Goal: Task Accomplishment & Management: Complete application form

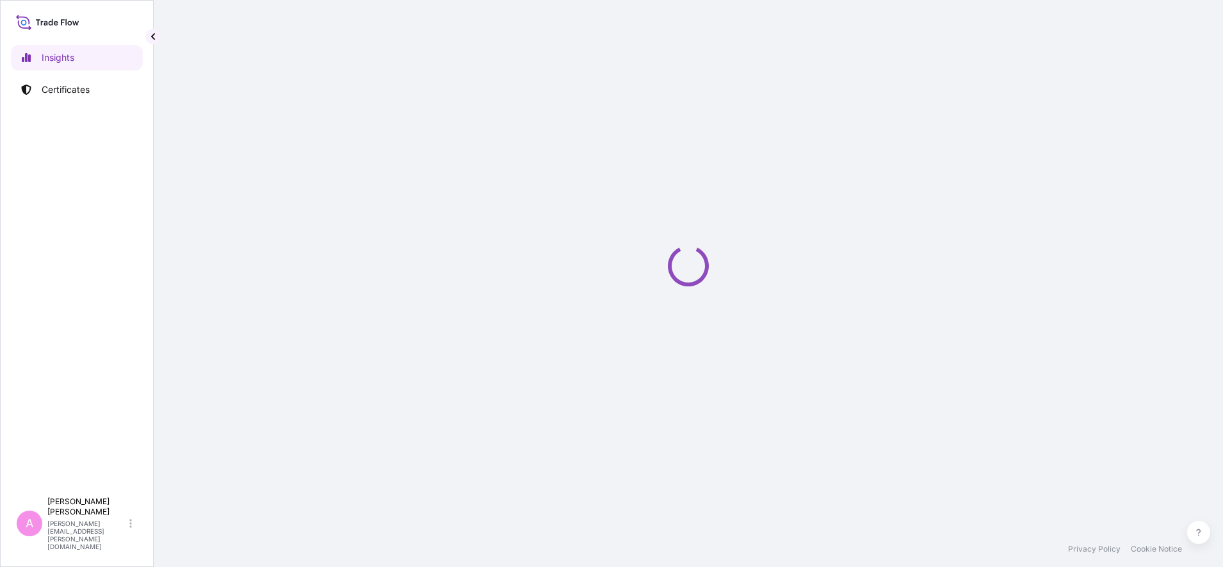
select select "2025"
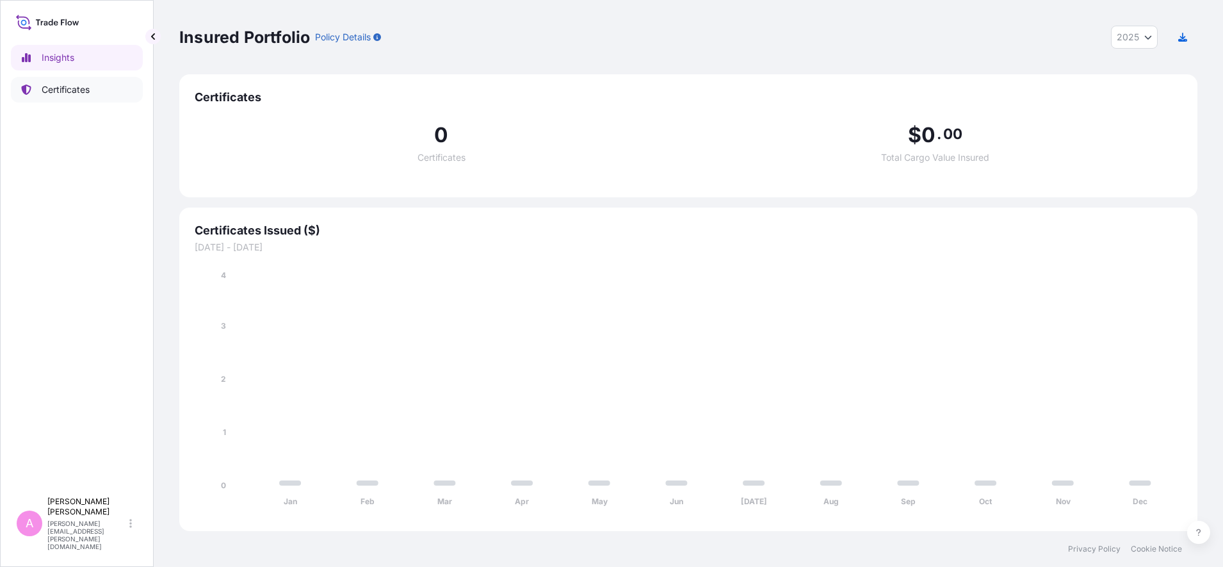
click at [69, 97] on link "Certificates" at bounding box center [77, 90] width 132 height 26
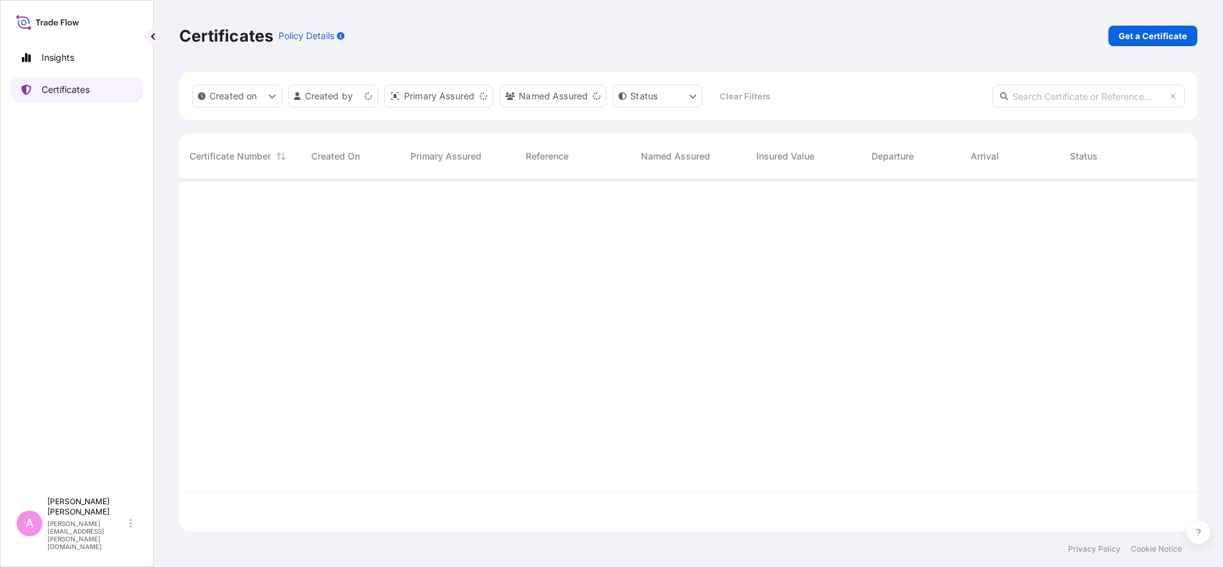
scroll to position [346, 1006]
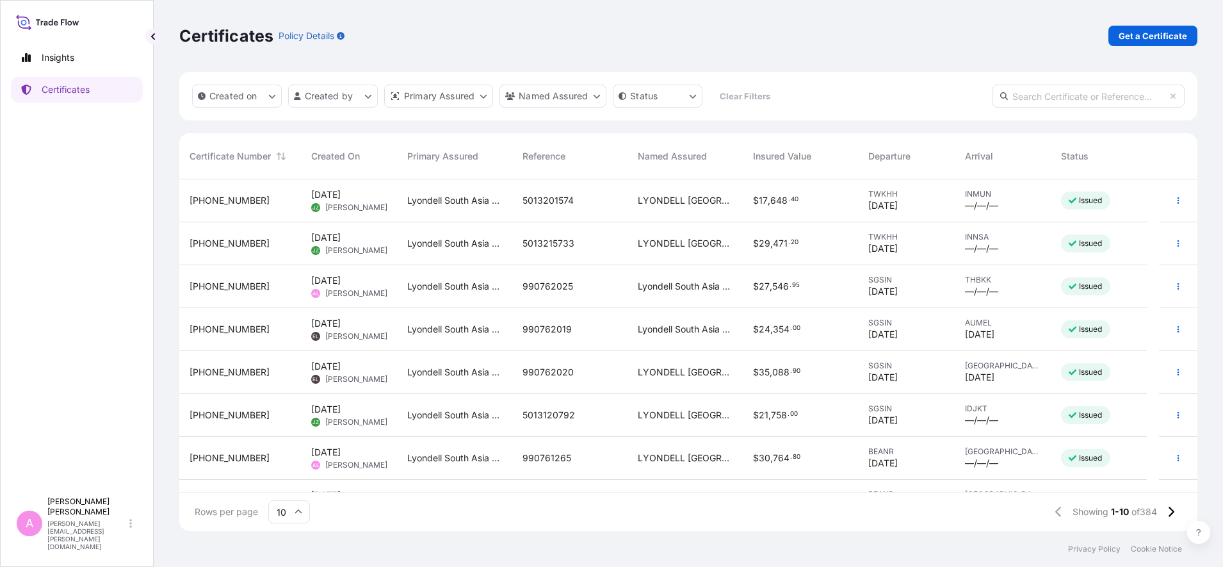
click at [1095, 95] on input "text" at bounding box center [1088, 96] width 192 height 23
paste input "990738074"
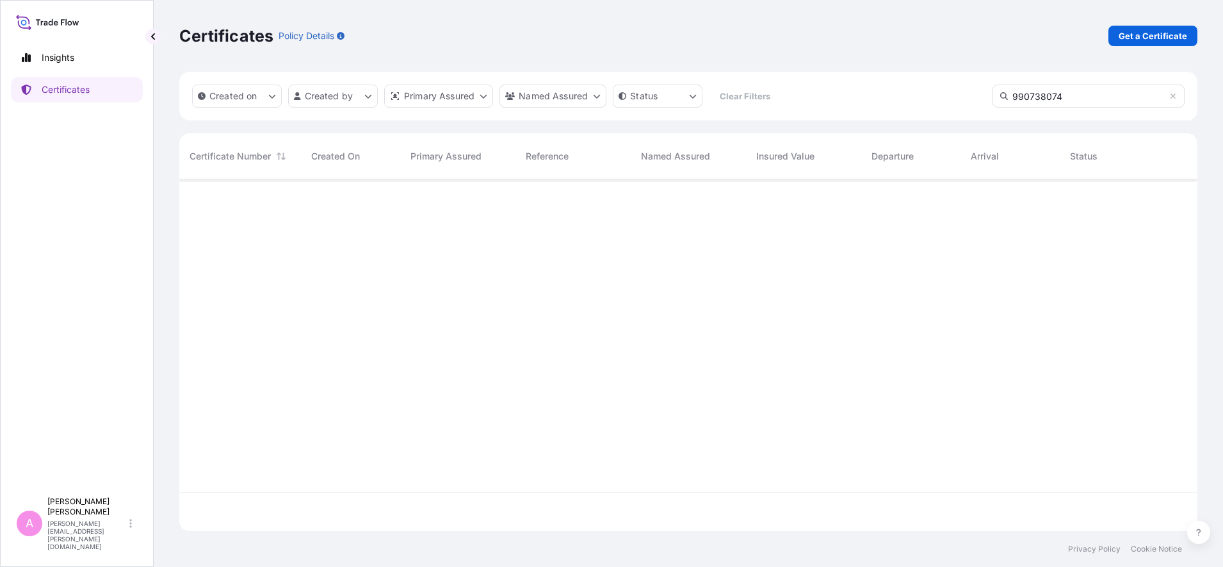
type input "990738074"
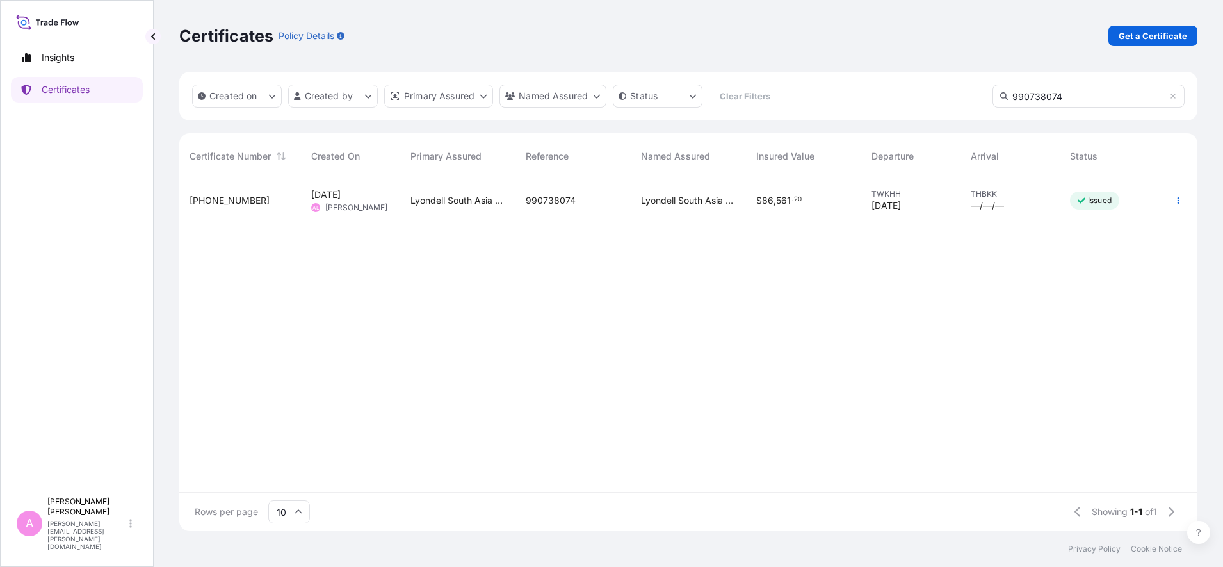
click at [530, 190] on div "990738074" at bounding box center [572, 200] width 115 height 43
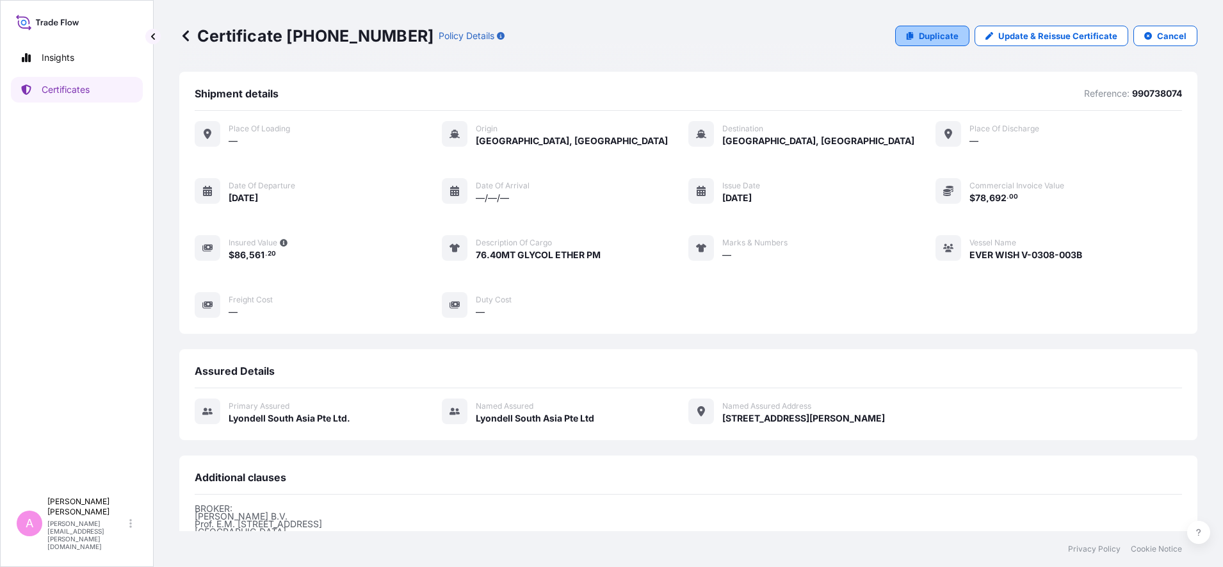
click at [930, 42] on p "Duplicate" at bounding box center [939, 35] width 40 height 13
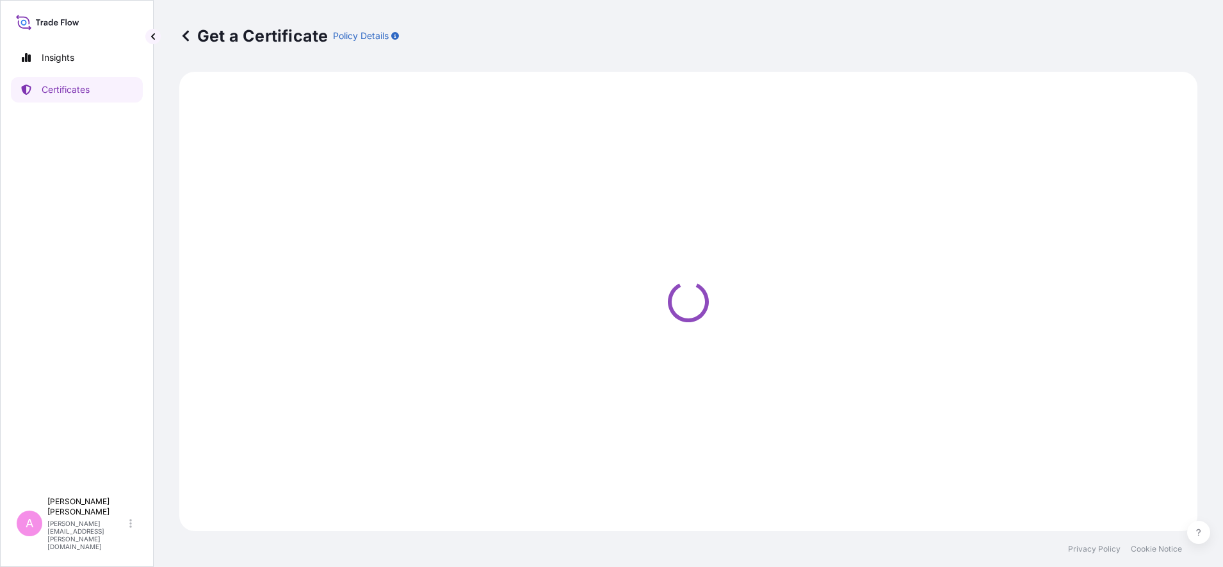
select select "Sea"
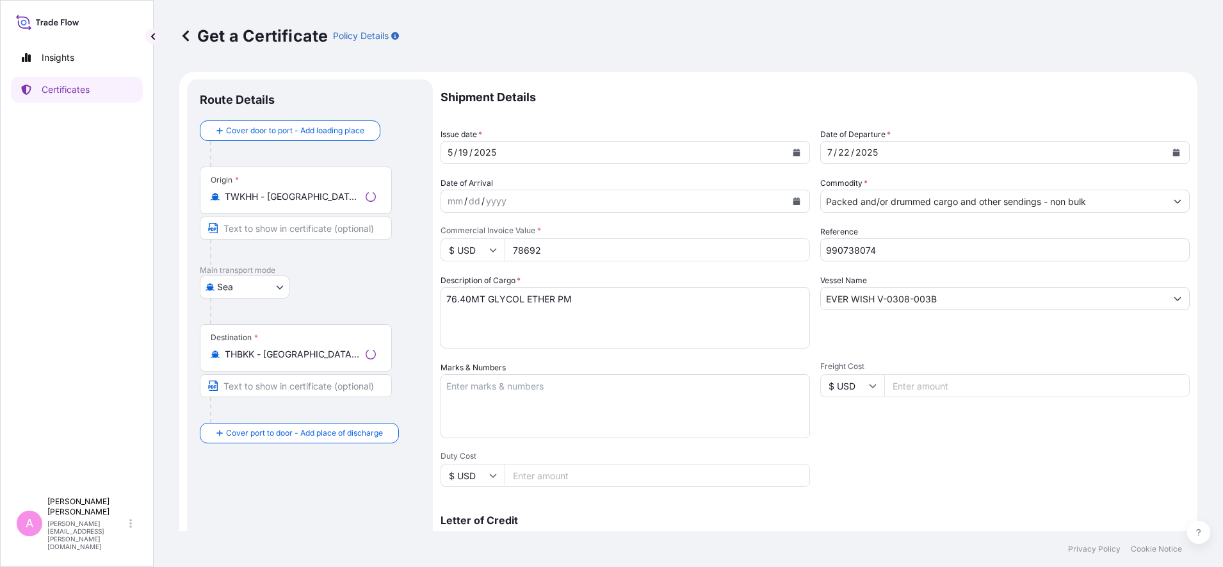
select select "32022"
drag, startPoint x: 892, startPoint y: 251, endPoint x: 686, endPoint y: 200, distance: 212.4
click at [686, 200] on div "Shipment Details Issue date * [DATE] Date of Departure * [DATE] Date of Arrival…" at bounding box center [815, 384] width 749 height 610
paste input "5013226420"
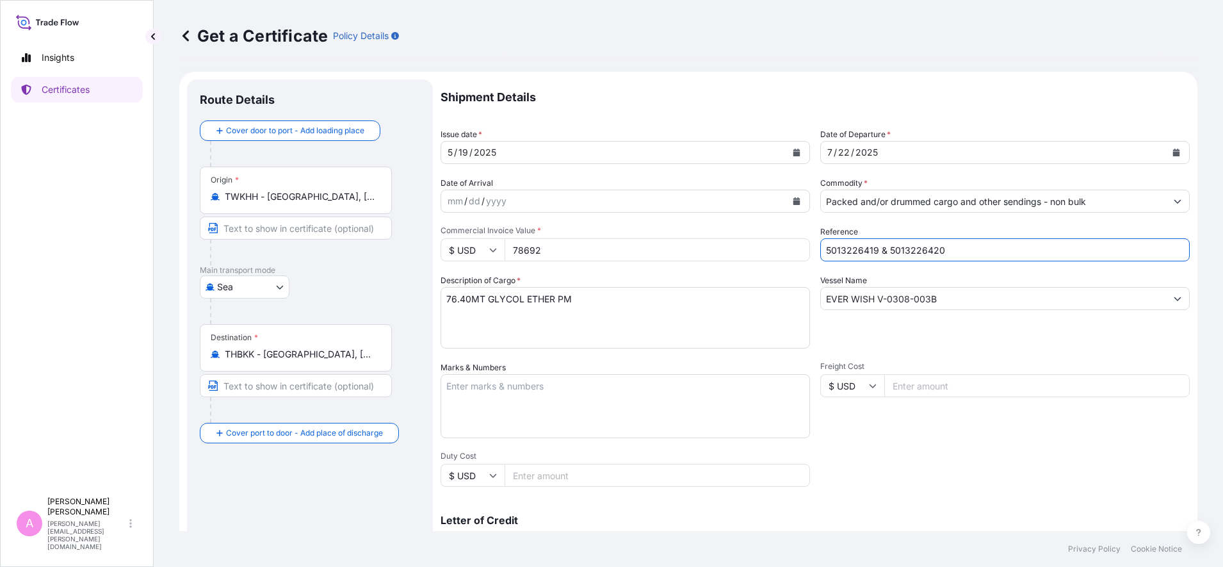
type input "5013226419 & 5013226420"
click at [1172, 151] on icon "Calendar" at bounding box center [1176, 153] width 8 height 8
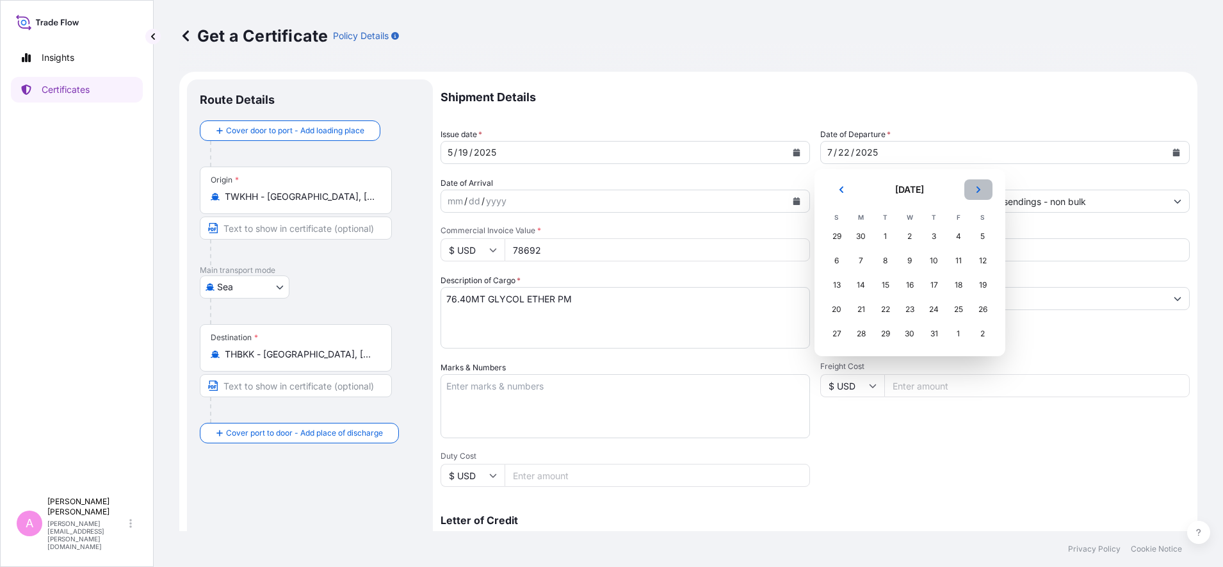
click at [980, 183] on button "Next" at bounding box center [978, 189] width 28 height 20
click at [936, 310] on div "21" at bounding box center [934, 309] width 23 height 23
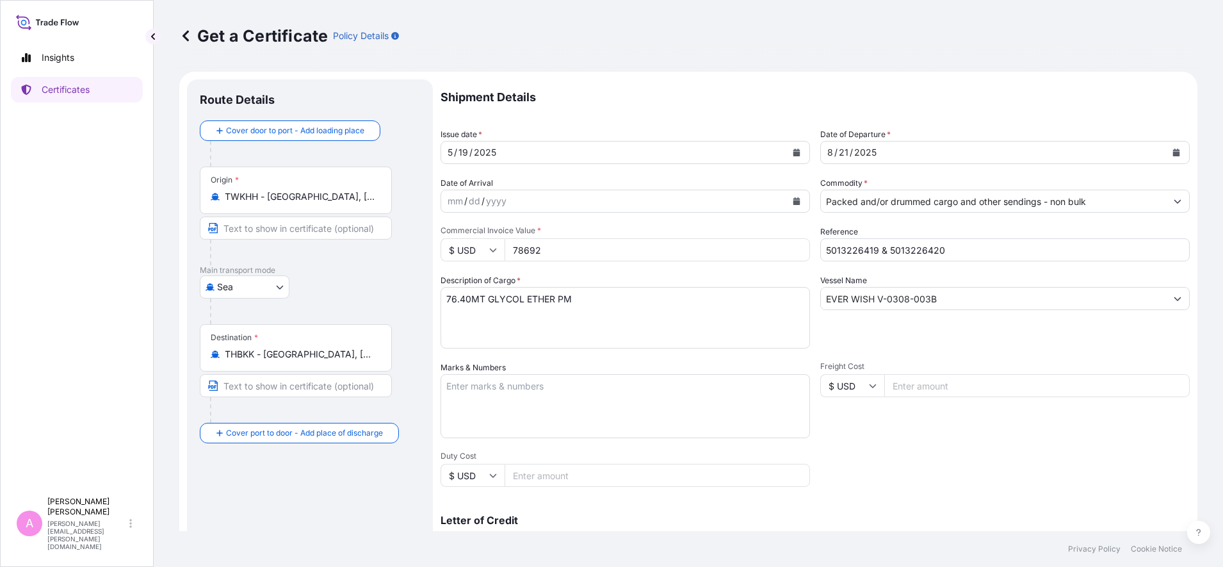
drag, startPoint x: 481, startPoint y: 233, endPoint x: 451, endPoint y: 231, distance: 30.2
click at [453, 231] on div "Commercial Invoice Value * $ USD 78692" at bounding box center [625, 243] width 369 height 36
type input "104559.20"
click at [606, 302] on textarea "76.40MT GLYCOL ETHER PM" at bounding box center [625, 317] width 369 height 61
paste textarea "68.80MT [MEDICAL_DATA] INDUSTRIAL"
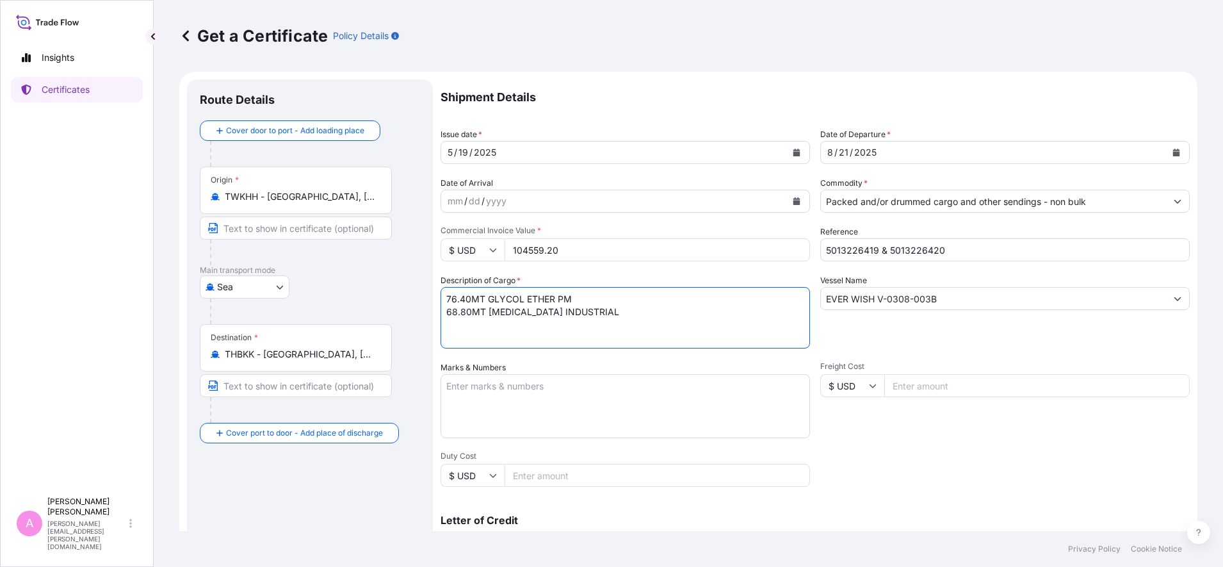
click at [535, 327] on textarea "76.40MT GLYCOL ETHER PM" at bounding box center [625, 317] width 369 height 61
click at [471, 297] on textarea "76.40MT GLYCOL ETHER PM" at bounding box center [625, 317] width 369 height 61
click at [473, 310] on textarea "76.40MT GLYCOL ETHER PM" at bounding box center [625, 317] width 369 height 61
type textarea "61.12MT GLYCOL ETHER PM 51.60MT [MEDICAL_DATA] INDUSTRIAL"
drag, startPoint x: 953, startPoint y: 294, endPoint x: 734, endPoint y: 263, distance: 221.2
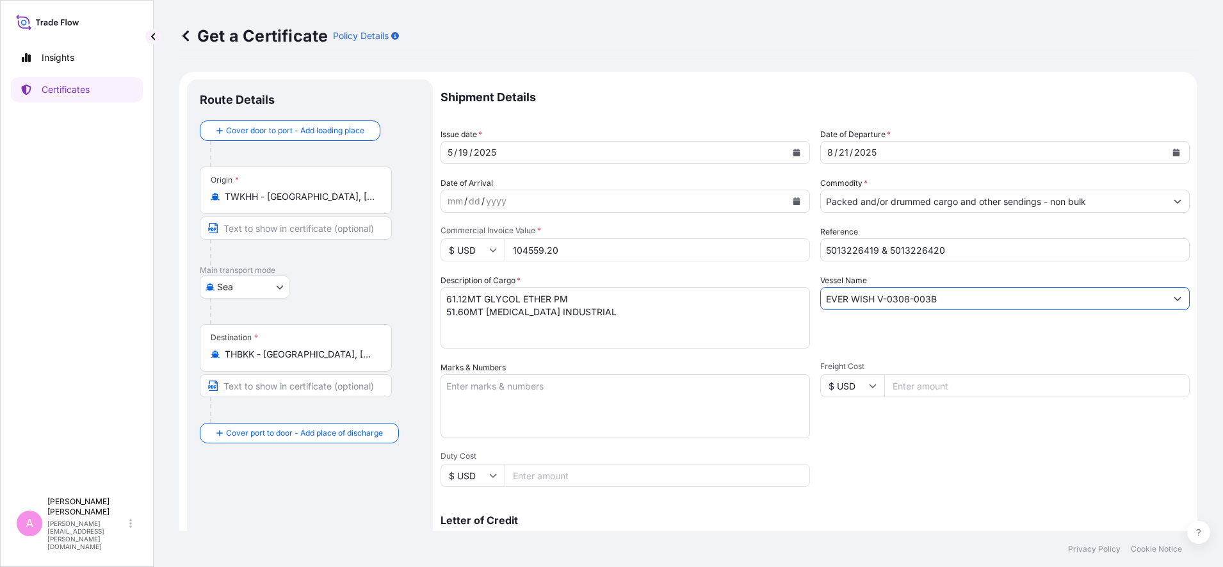
click at [734, 263] on div "Shipment Details Issue date * [DATE] Date of Departure * [DATE] Date of Arrival…" at bounding box center [815, 384] width 749 height 610
paste input "WAN HAI 277 V-S048"
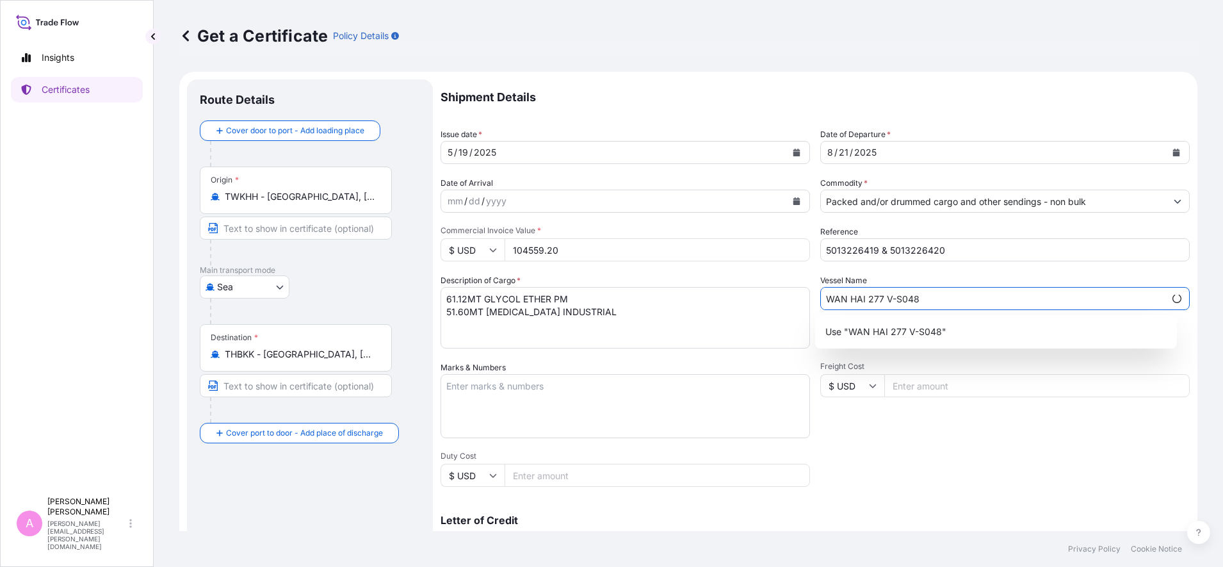
type input "WAN HAI 277 V-S048"
click at [1189, 312] on div "Get a Certificate Policy Details Route Details Cover door to port - Add loading…" at bounding box center [688, 265] width 1069 height 531
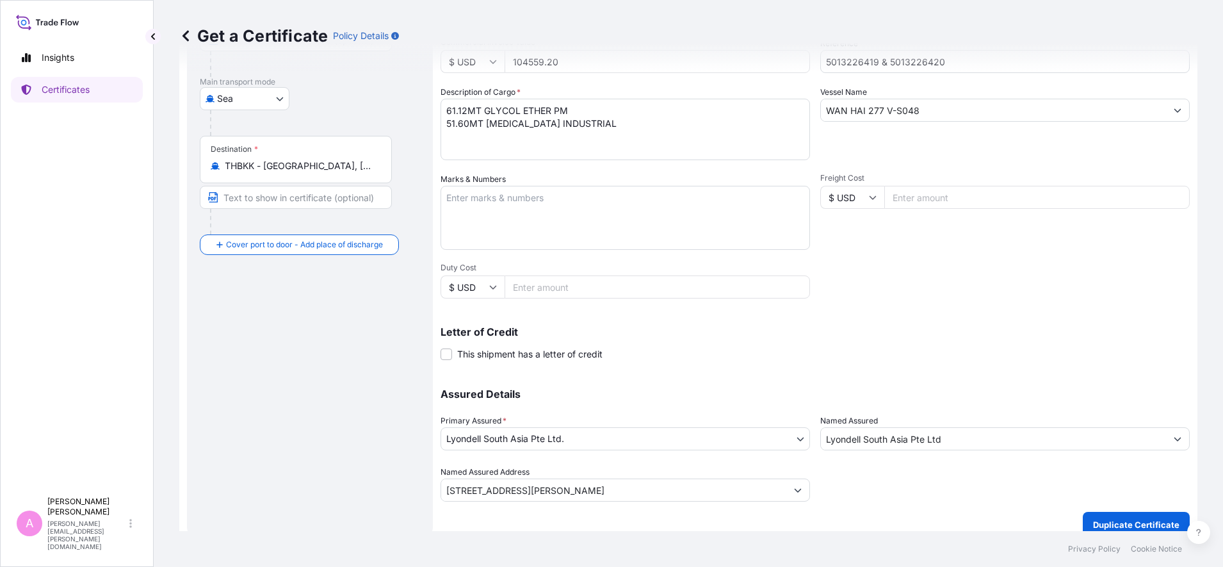
scroll to position [202, 0]
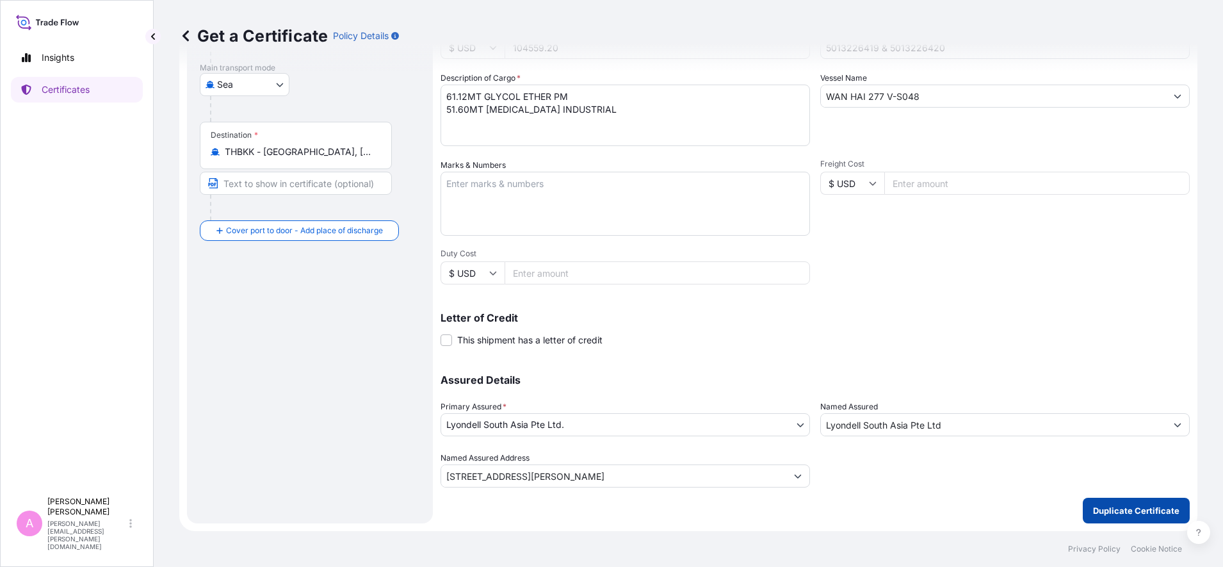
click at [1121, 509] on p "Duplicate Certificate" at bounding box center [1136, 510] width 86 height 13
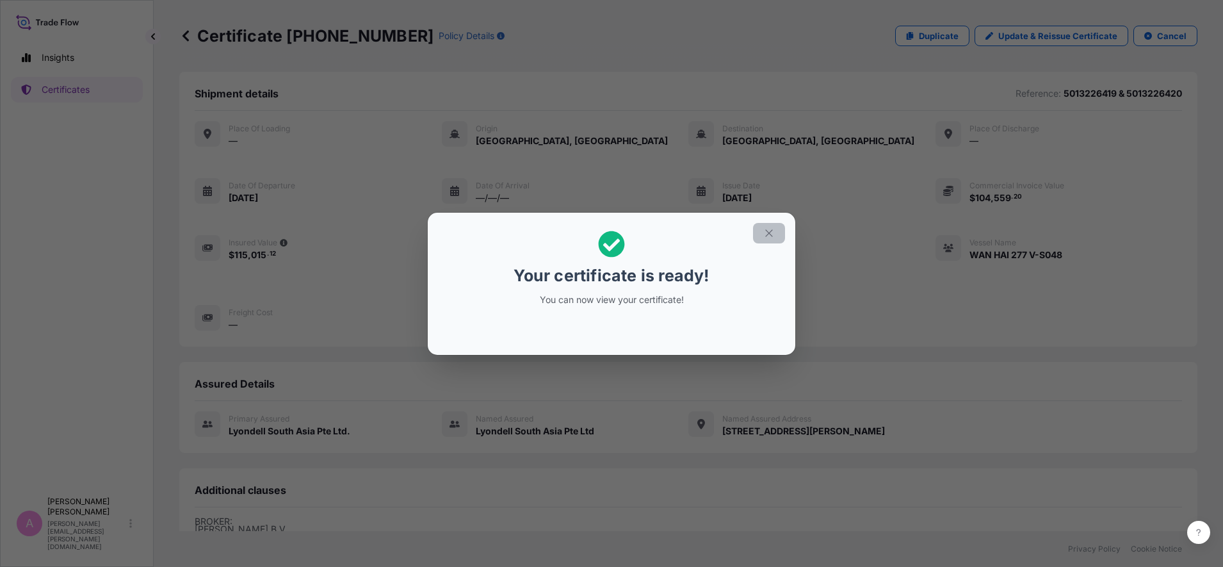
click at [779, 228] on button "button" at bounding box center [769, 233] width 32 height 20
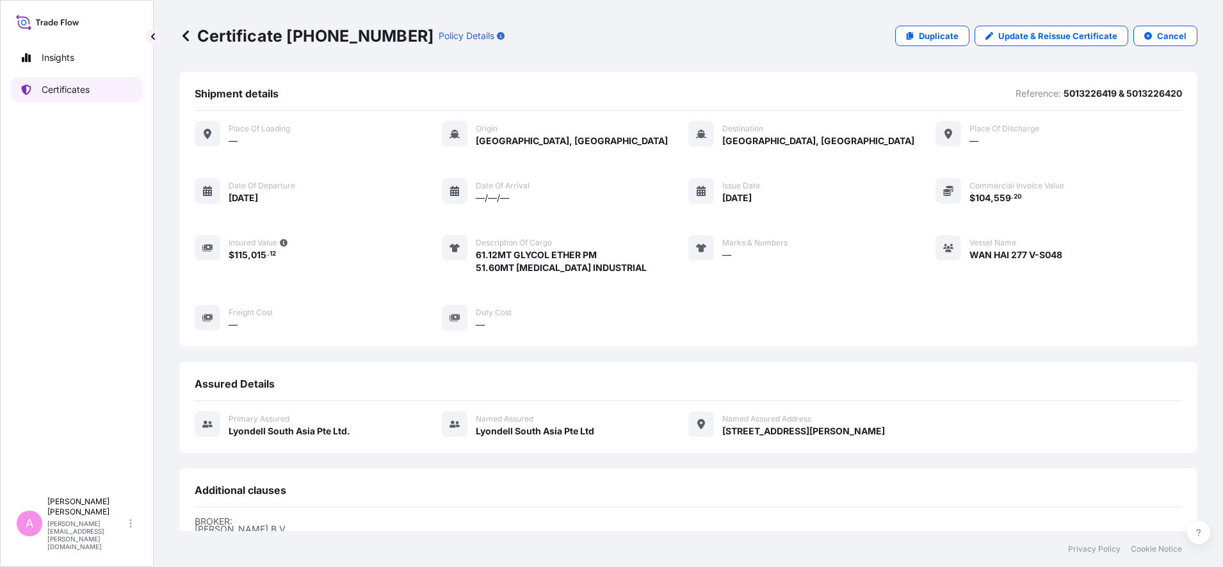
click at [91, 89] on link "Certificates" at bounding box center [77, 90] width 132 height 26
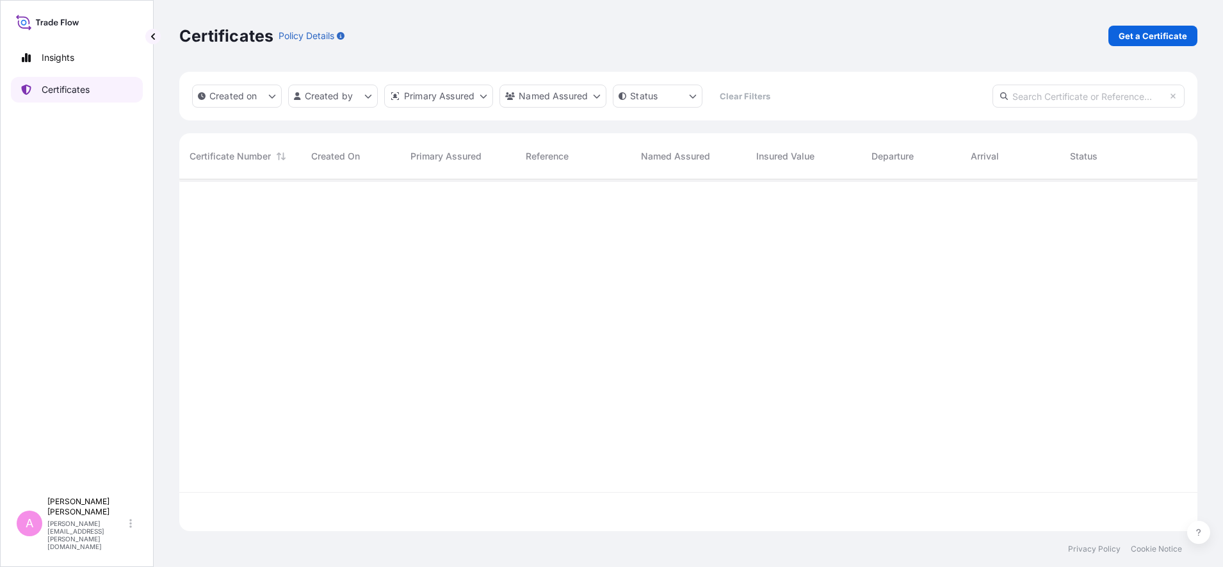
scroll to position [346, 1006]
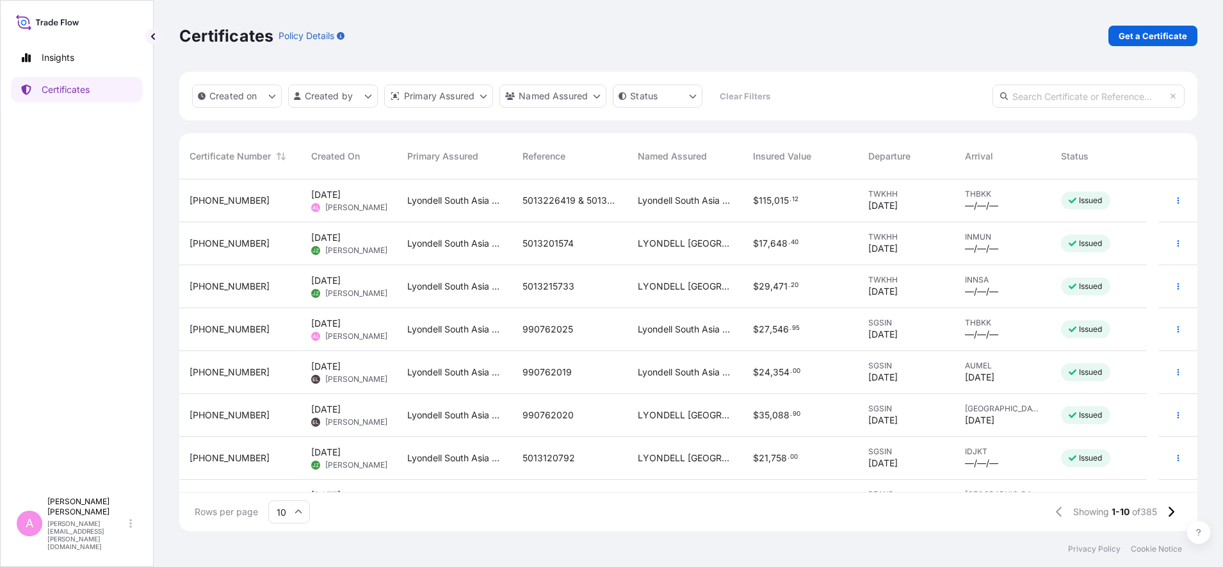
click at [1071, 104] on input "text" at bounding box center [1088, 96] width 192 height 23
paste input "990718365"
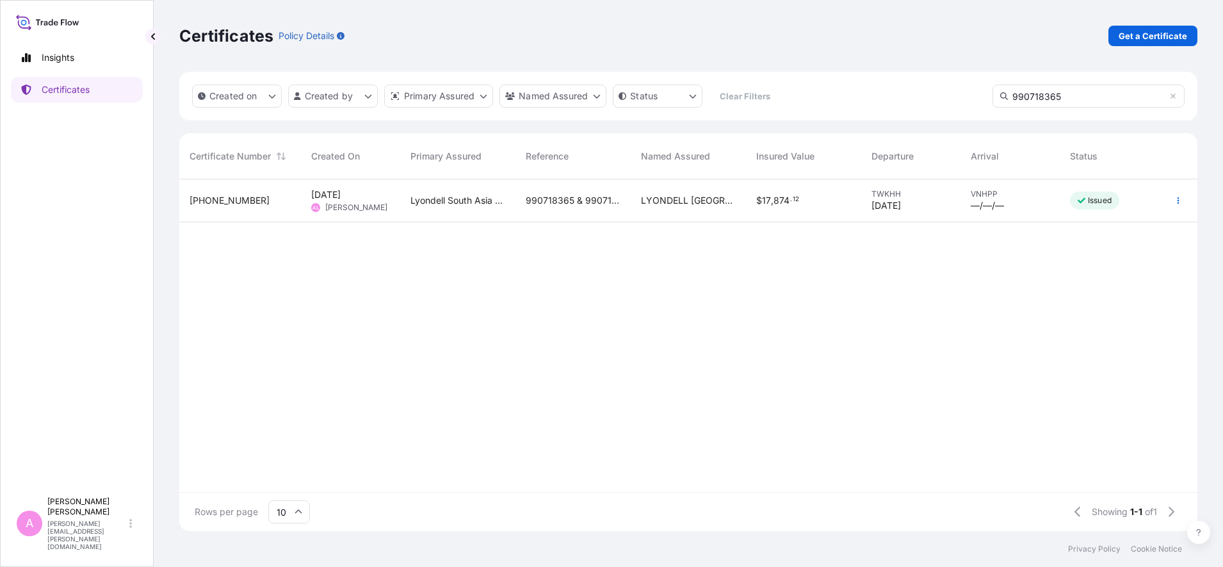
type input "990718365"
click at [574, 194] on span "990718365 & 990718366" at bounding box center [573, 200] width 95 height 13
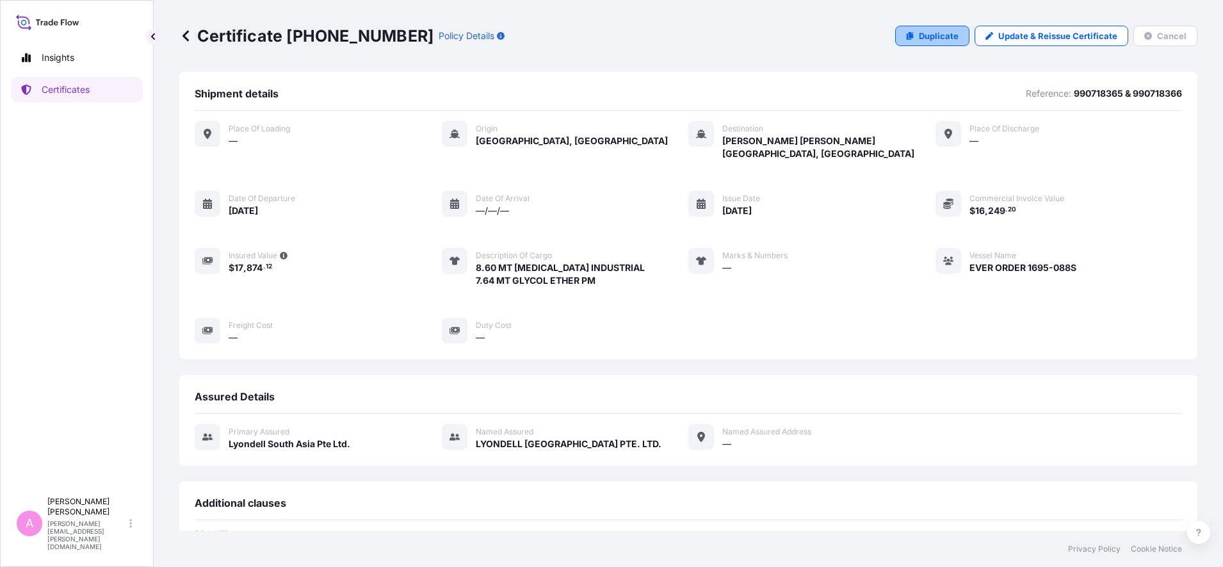
click at [932, 34] on p "Duplicate" at bounding box center [939, 35] width 40 height 13
select select "Sea"
select select "32022"
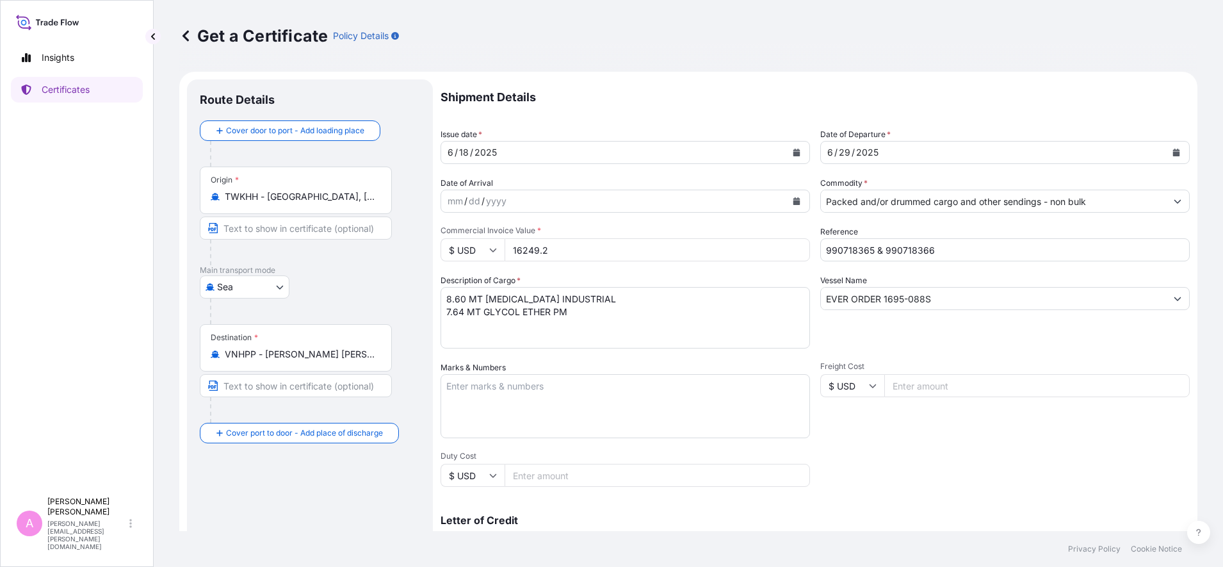
click at [1168, 150] on button "Calendar" at bounding box center [1176, 152] width 20 height 20
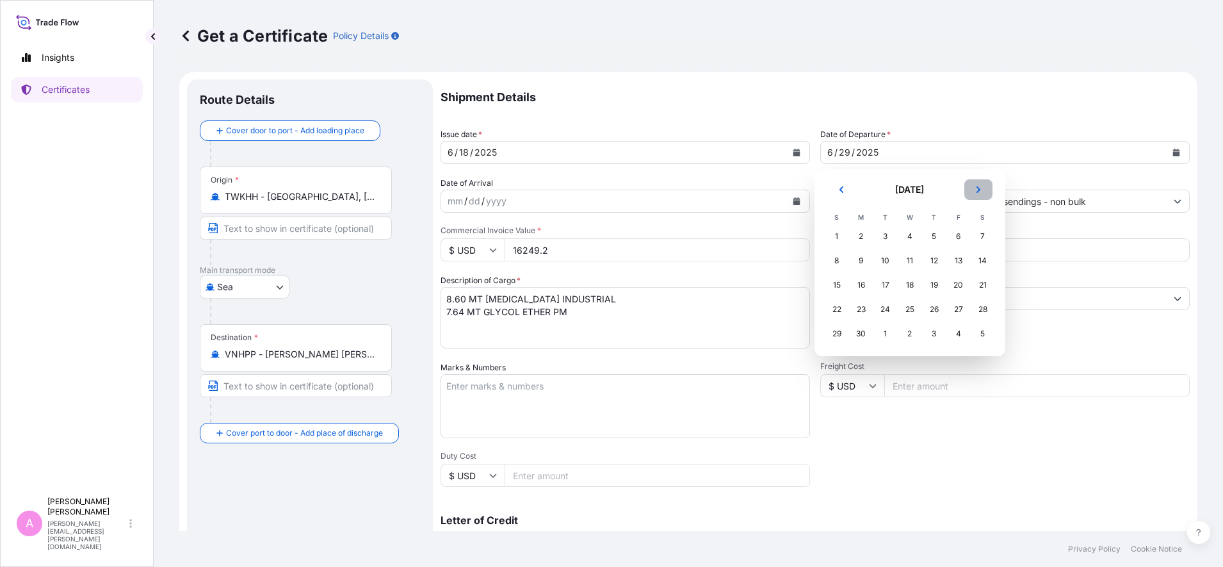
click at [985, 185] on button "Next" at bounding box center [978, 189] width 28 height 20
click at [985, 309] on div "23" at bounding box center [982, 309] width 23 height 23
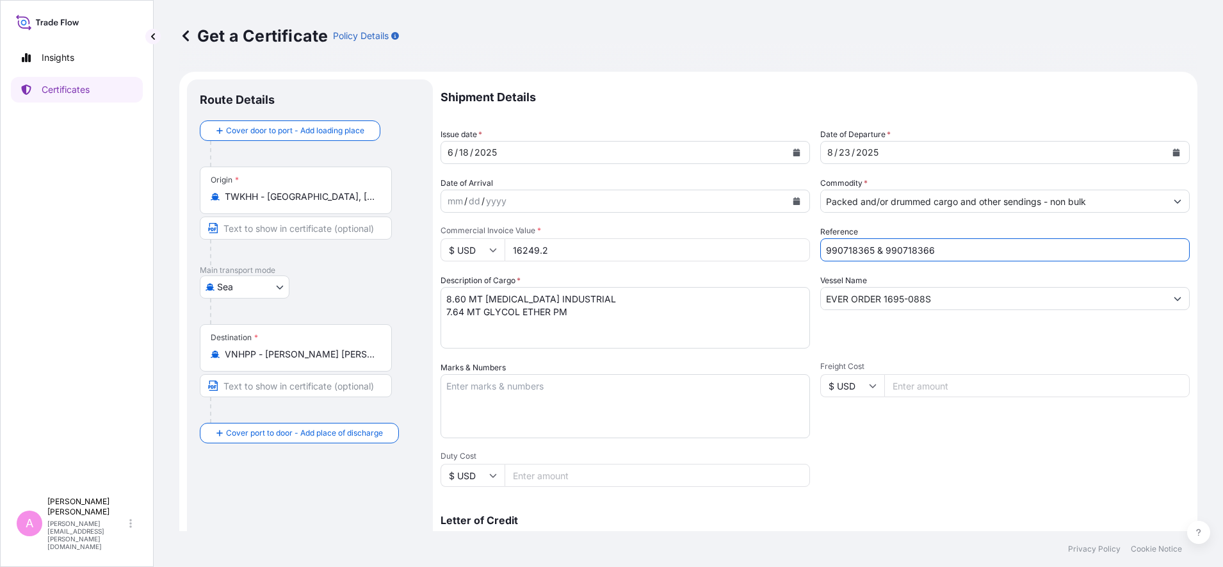
drag, startPoint x: 944, startPoint y: 248, endPoint x: 629, endPoint y: 211, distance: 316.6
click at [629, 211] on div "Shipment Details Issue date * [DATE] Date of Departure * [DATE] Date of Arrival…" at bounding box center [815, 384] width 749 height 610
paste input "5013218813"
click at [956, 246] on input "5013218813 &" at bounding box center [1004, 249] width 369 height 23
paste input "5013219252"
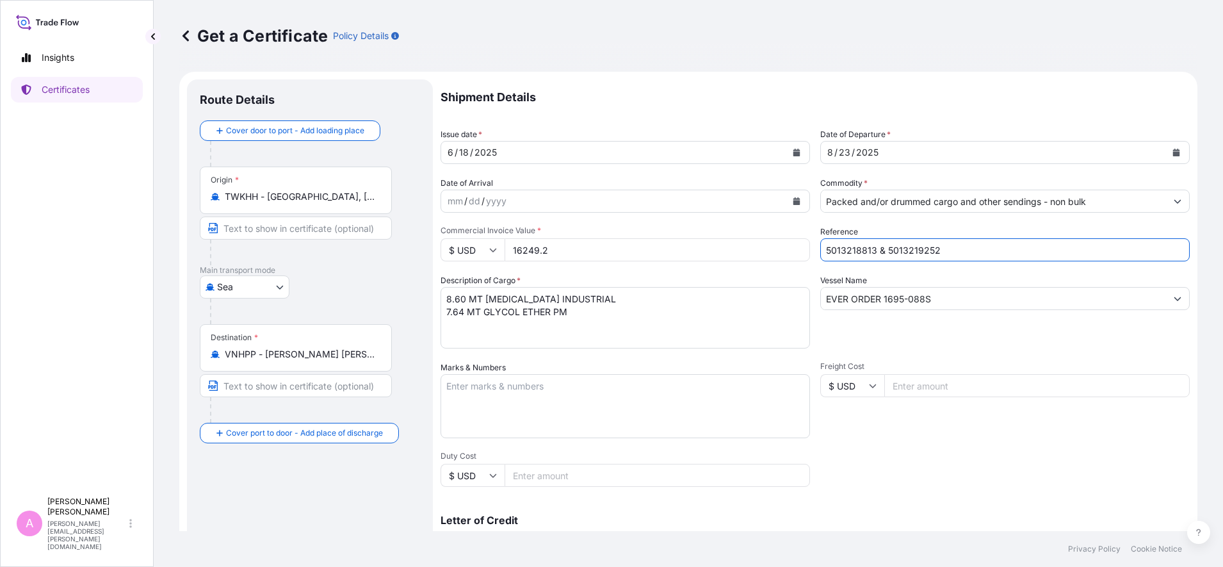
type input "5013218813 & 5013219252"
click at [967, 293] on input "EVER ORDER 1695-088S" at bounding box center [993, 298] width 345 height 23
drag, startPoint x: 974, startPoint y: 300, endPoint x: 672, endPoint y: 284, distance: 302.6
click at [672, 284] on div "Shipment Details Issue date * [DATE] Date of Departure * [DATE] Date of Arrival…" at bounding box center [815, 384] width 749 height 610
paste input "WAN HAI 289 S067"
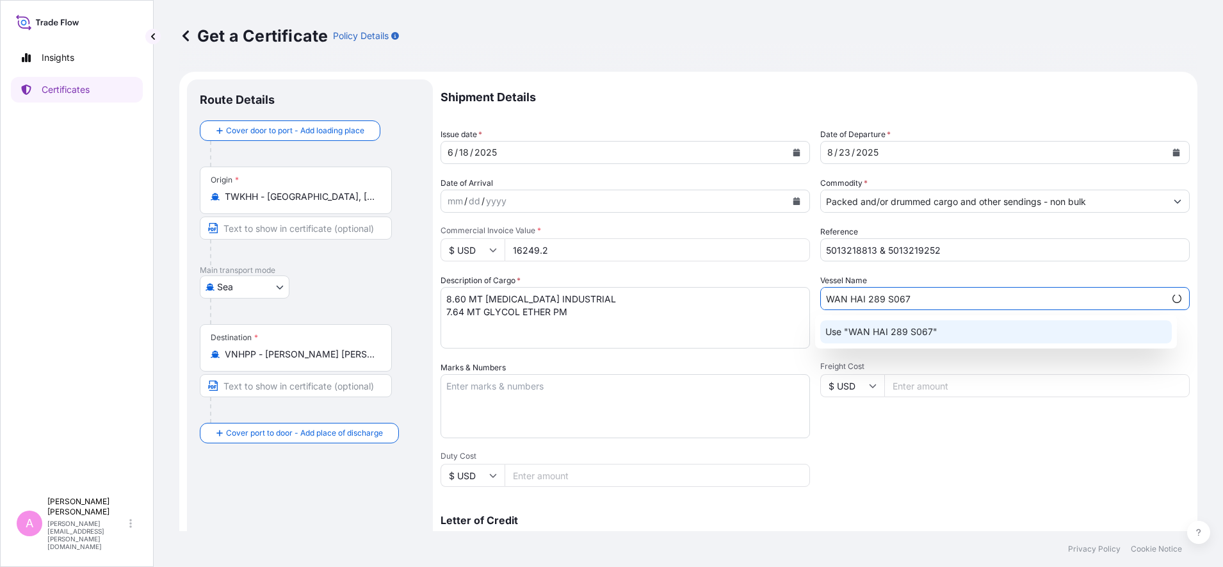
type input "WAN HAI 289 S067"
click at [1186, 320] on div "Get a Certificate Policy Details Route Details Cover door to port - Add loading…" at bounding box center [688, 265] width 1069 height 531
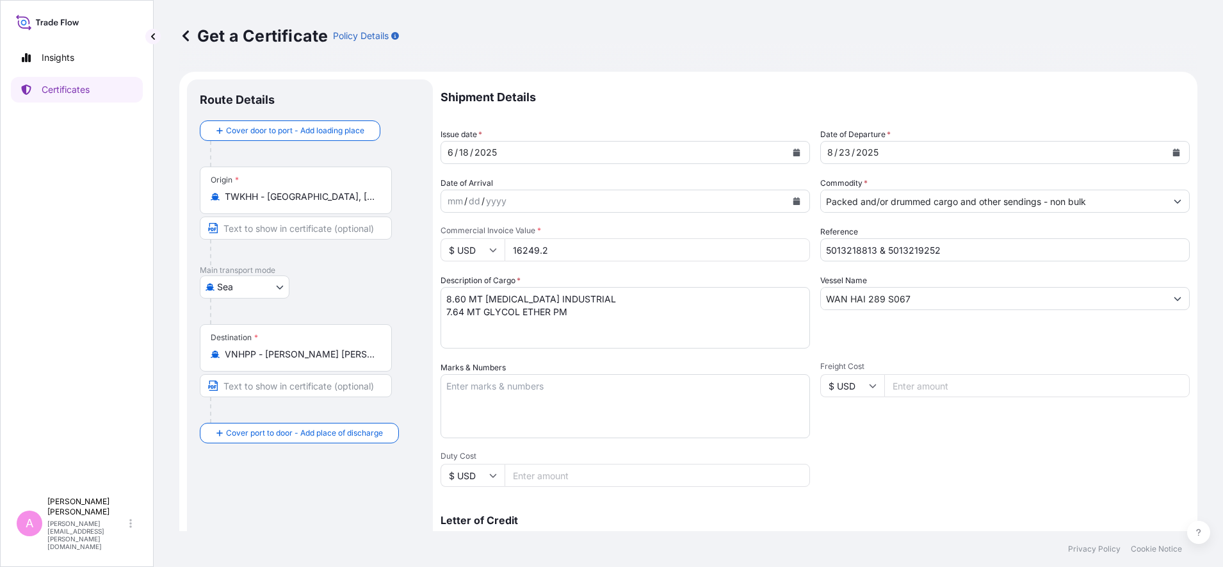
drag, startPoint x: 564, startPoint y: 254, endPoint x: 446, endPoint y: 223, distance: 121.6
click at [454, 224] on div "Shipment Details Issue date * [DATE] Date of Departure * [DATE] Date of Arrival…" at bounding box center [815, 384] width 749 height 610
type input "16020"
click at [1200, 308] on div "Get a Certificate Policy Details Route Details Cover door to port - Add loading…" at bounding box center [688, 265] width 1069 height 531
click at [1204, 435] on div "Get a Certificate Policy Details Route Details Cover door to port - Add loading…" at bounding box center [688, 265] width 1069 height 531
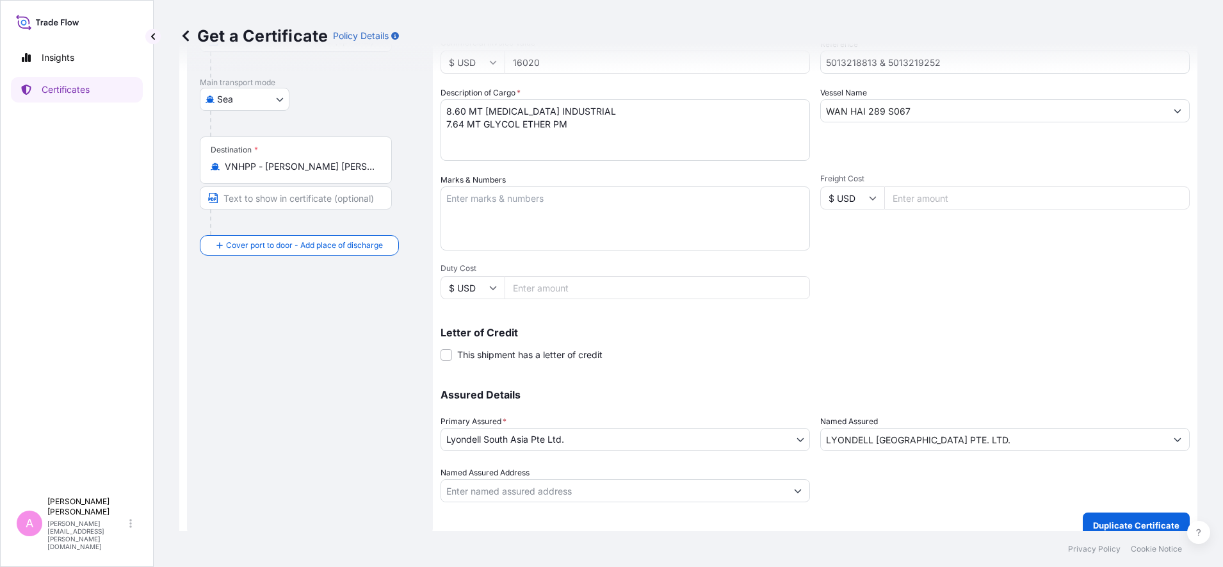
scroll to position [202, 0]
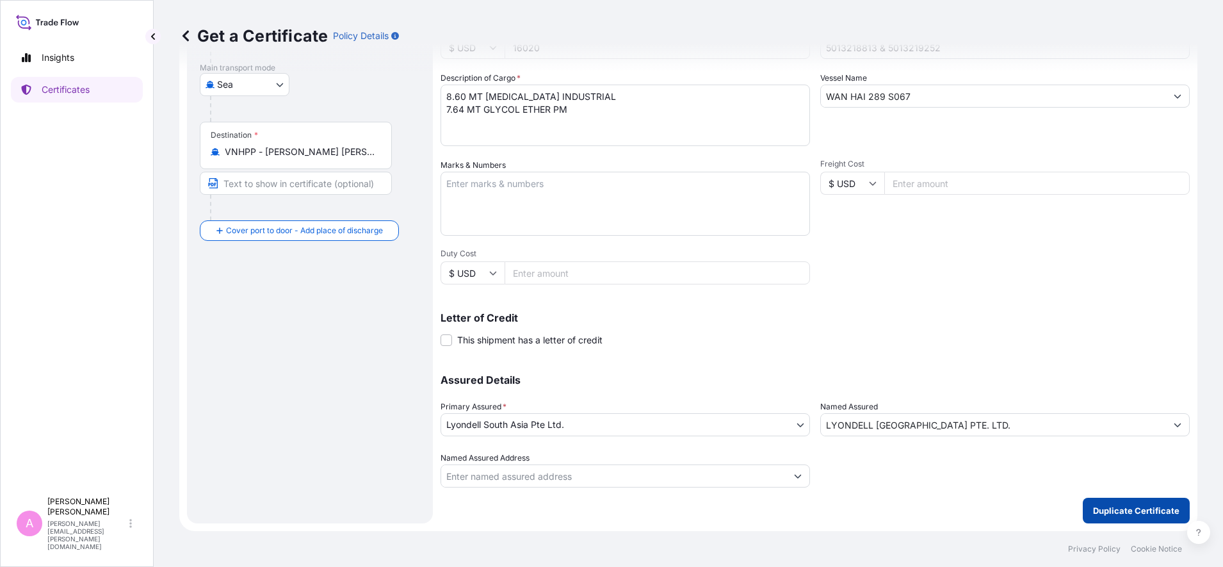
click at [1128, 508] on p "Duplicate Certificate" at bounding box center [1136, 510] width 86 height 13
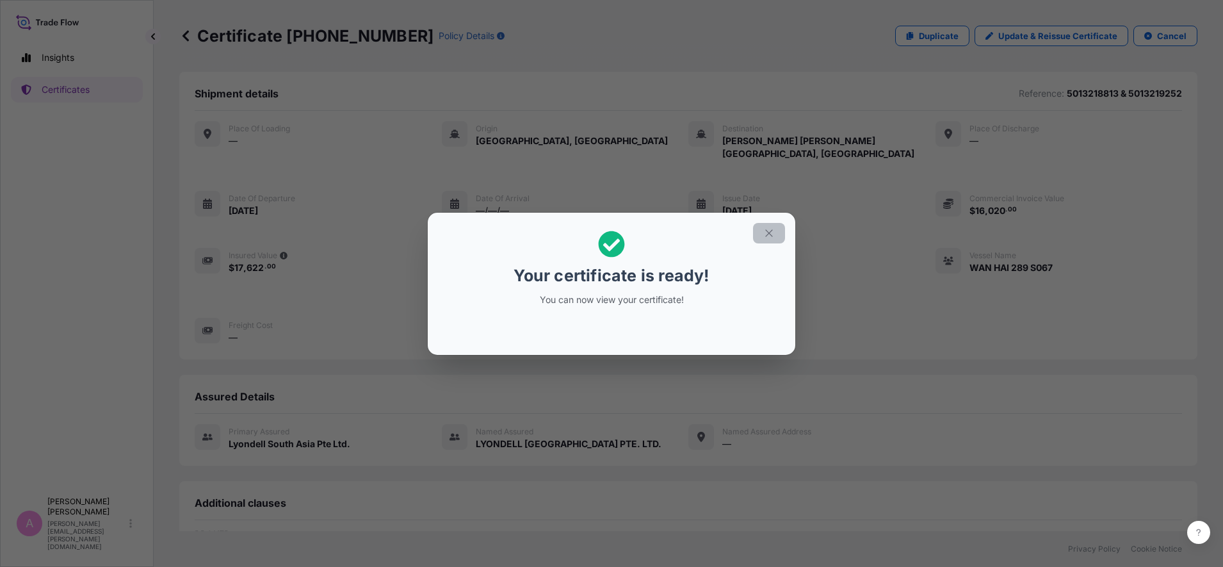
click at [769, 230] on icon "button" at bounding box center [769, 233] width 12 height 12
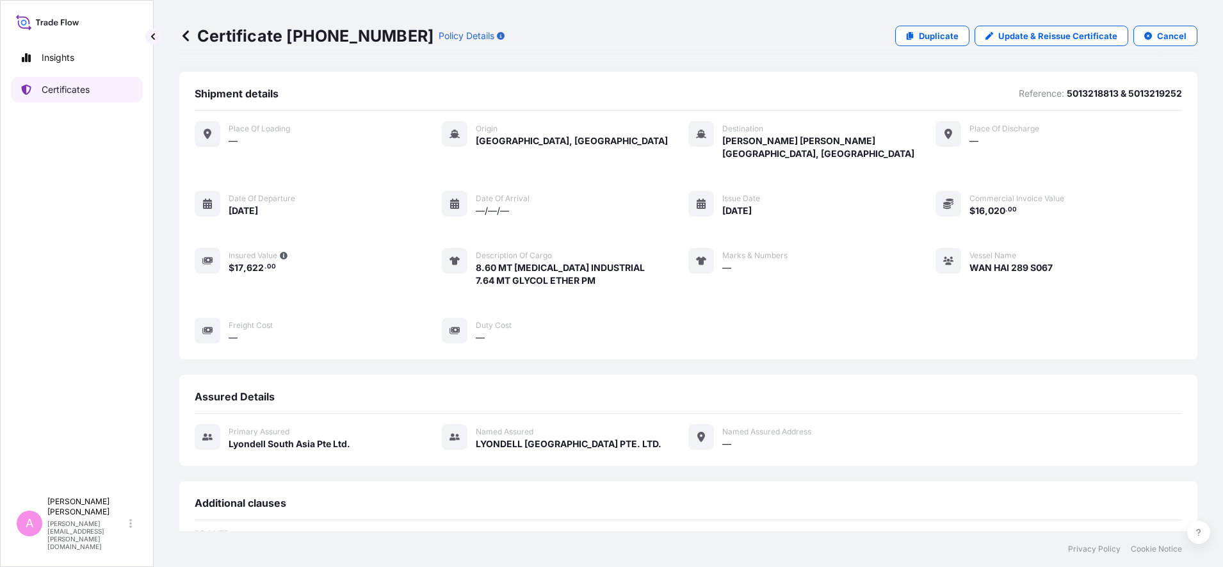
click at [64, 95] on p "Certificates" at bounding box center [66, 89] width 48 height 13
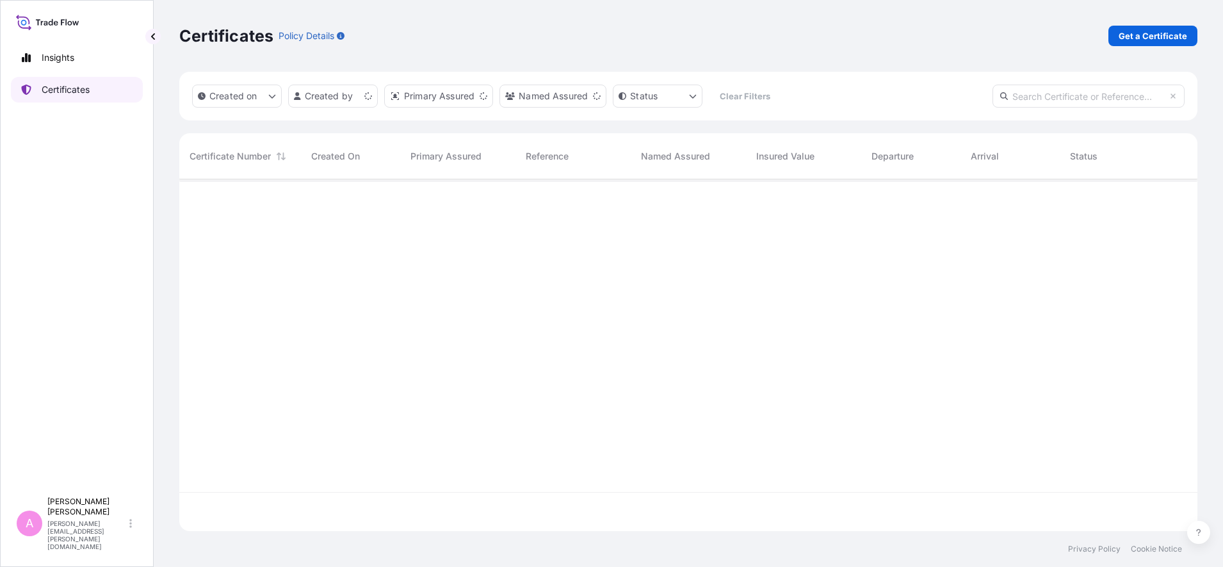
scroll to position [346, 1006]
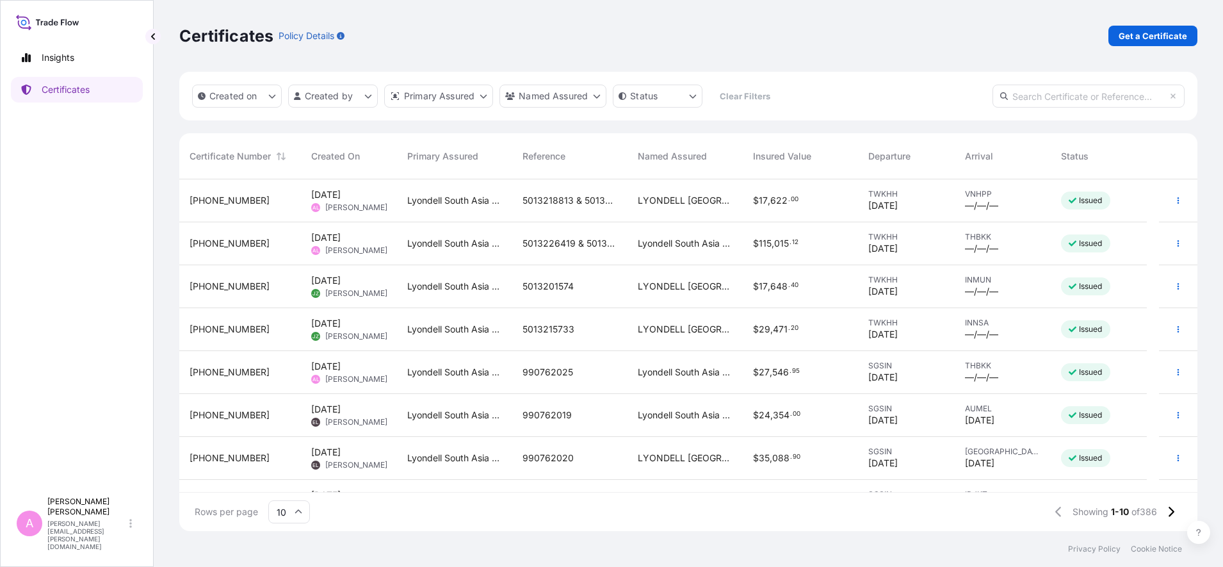
click at [1064, 92] on input "text" at bounding box center [1088, 96] width 192 height 23
paste input "990737032"
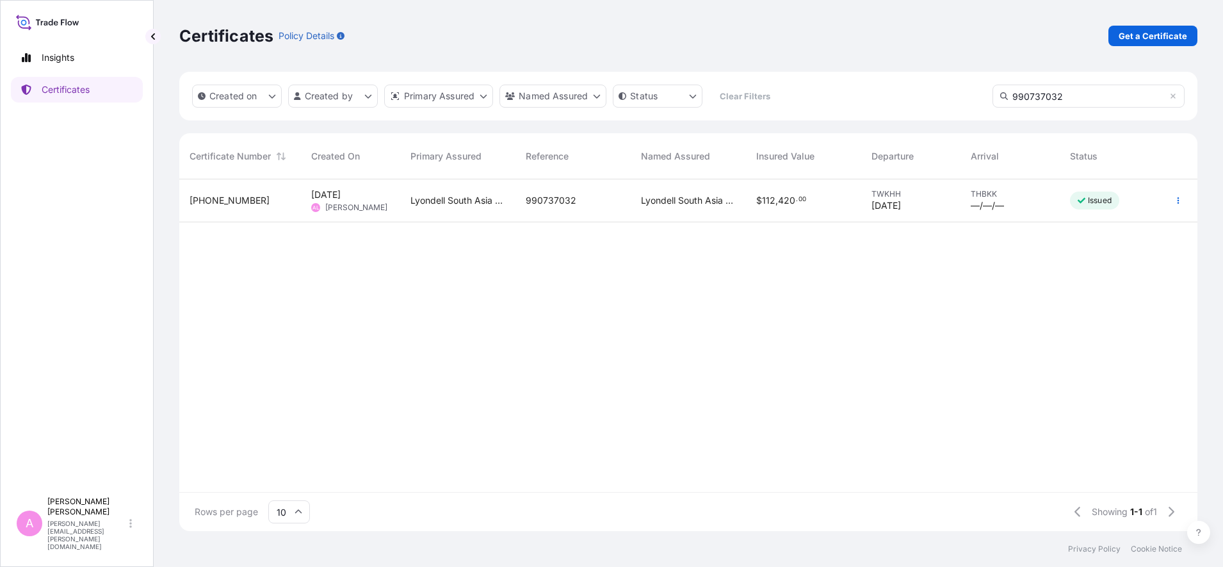
type input "990737032"
click at [662, 403] on div "32022-251-2 [DATE] AL [PERSON_NAME] South Asia Pte Ltd. 990737032 [GEOGRAPHIC_D…" at bounding box center [688, 335] width 1018 height 312
click at [462, 192] on div "Lyondell South Asia Pte Ltd." at bounding box center [457, 200] width 115 height 43
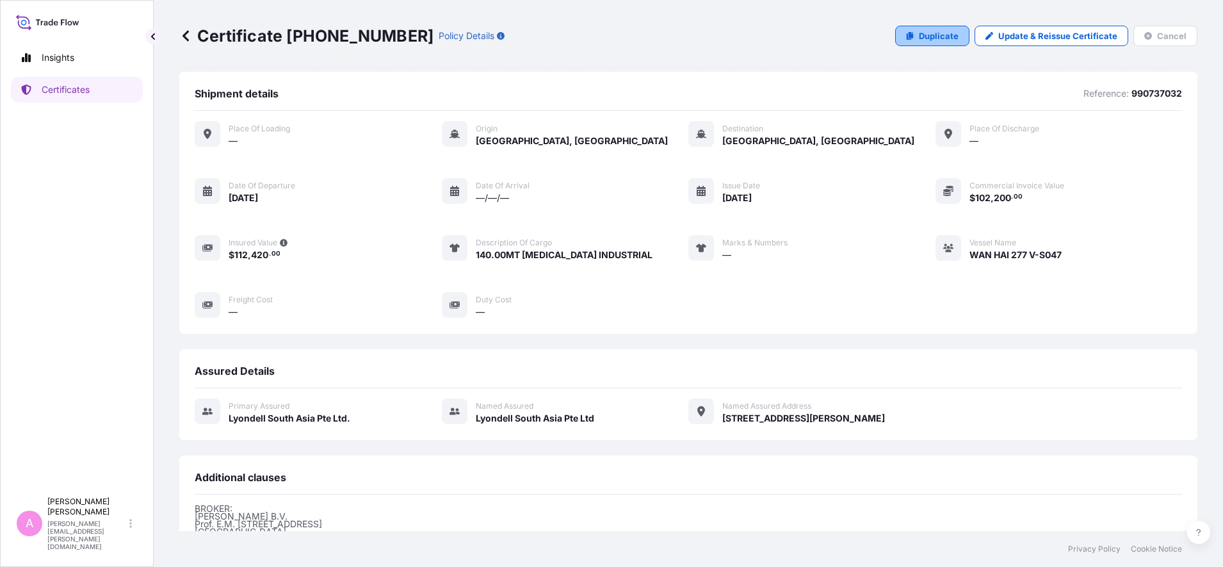
click at [922, 33] on p "Duplicate" at bounding box center [939, 35] width 40 height 13
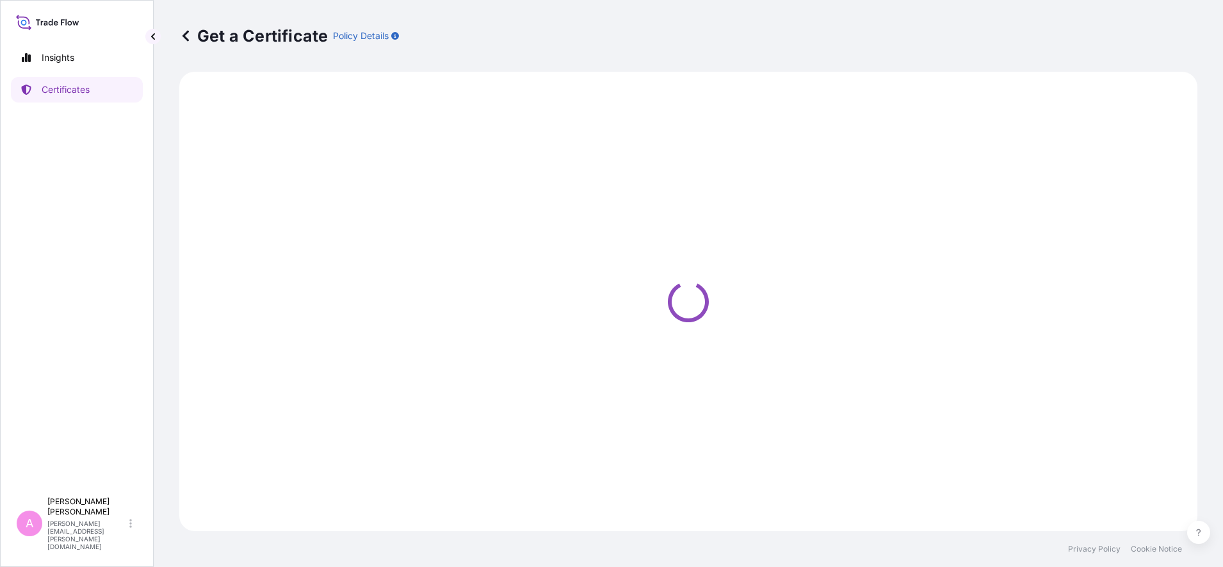
select select "Sea"
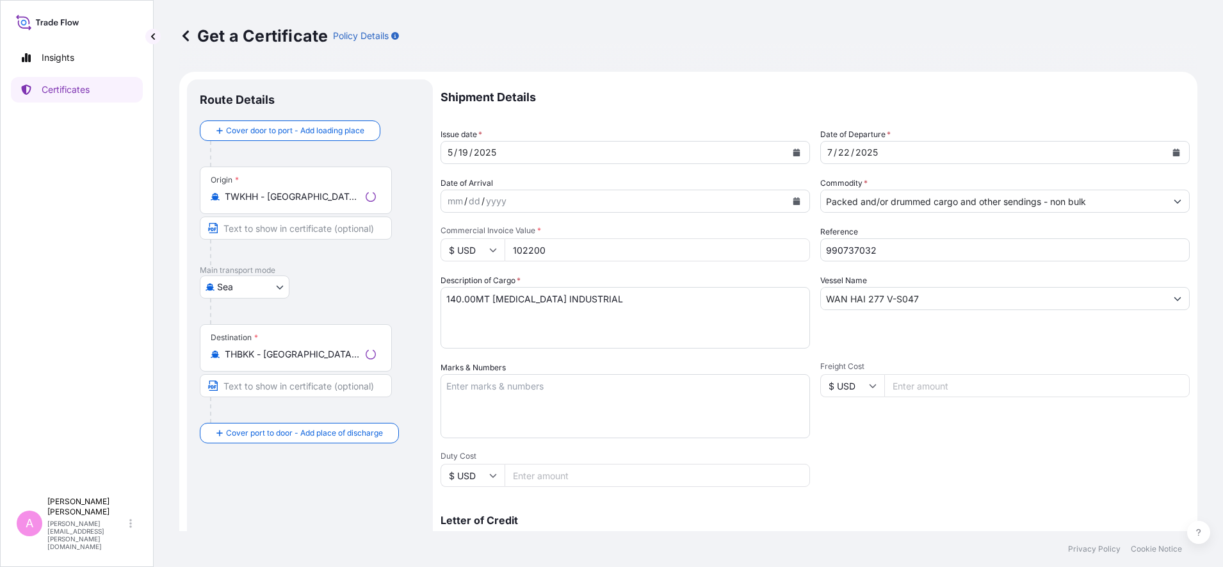
select select "32022"
click at [1171, 152] on button "Calendar" at bounding box center [1176, 152] width 20 height 20
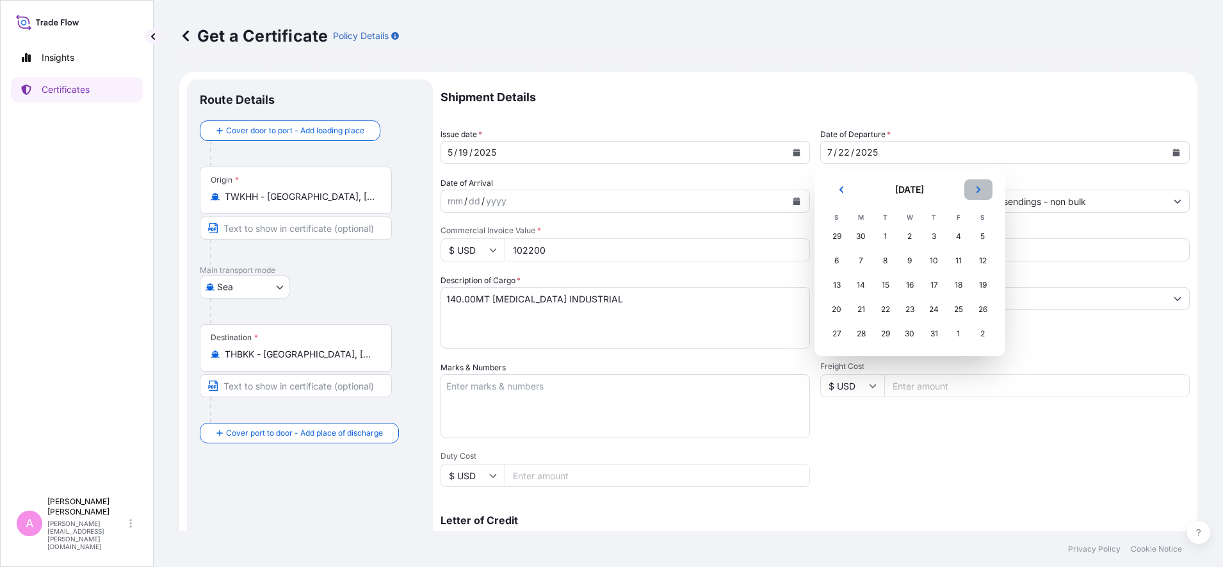
click at [979, 182] on button "Next" at bounding box center [978, 189] width 28 height 20
click at [862, 335] on div "25" at bounding box center [861, 333] width 23 height 23
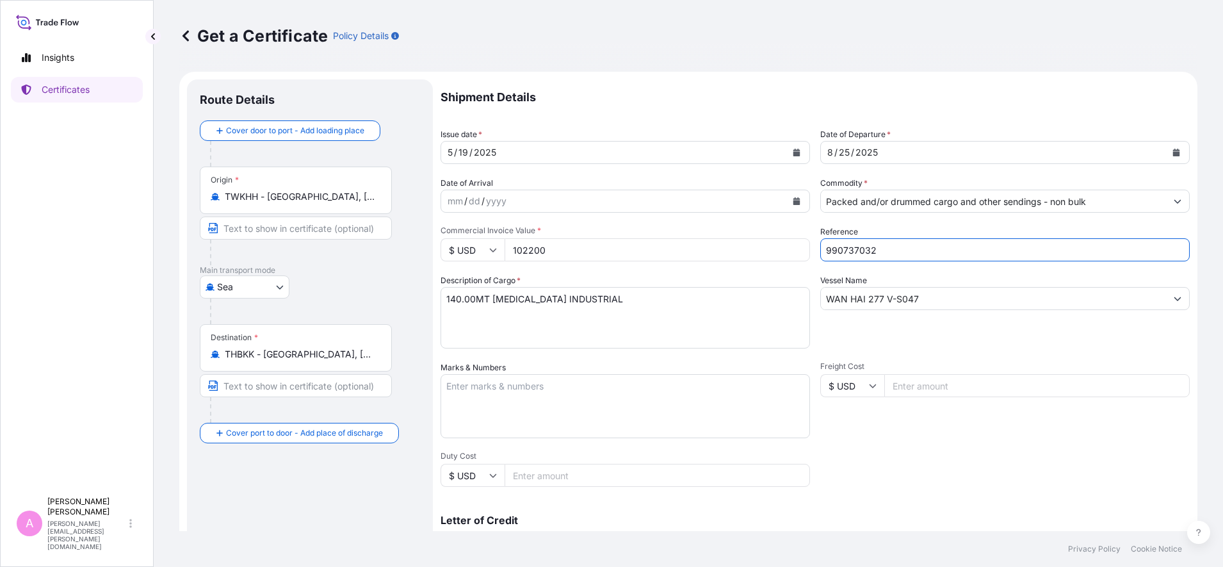
drag, startPoint x: 884, startPoint y: 239, endPoint x: 747, endPoint y: 227, distance: 138.2
click at [747, 227] on div "Shipment Details Issue date * [DATE] Date of Departure * [DATE] Date of Arrival…" at bounding box center [815, 384] width 749 height 610
paste input "5013226418"
type input "5013226418"
drag, startPoint x: 943, startPoint y: 302, endPoint x: 740, endPoint y: 276, distance: 204.6
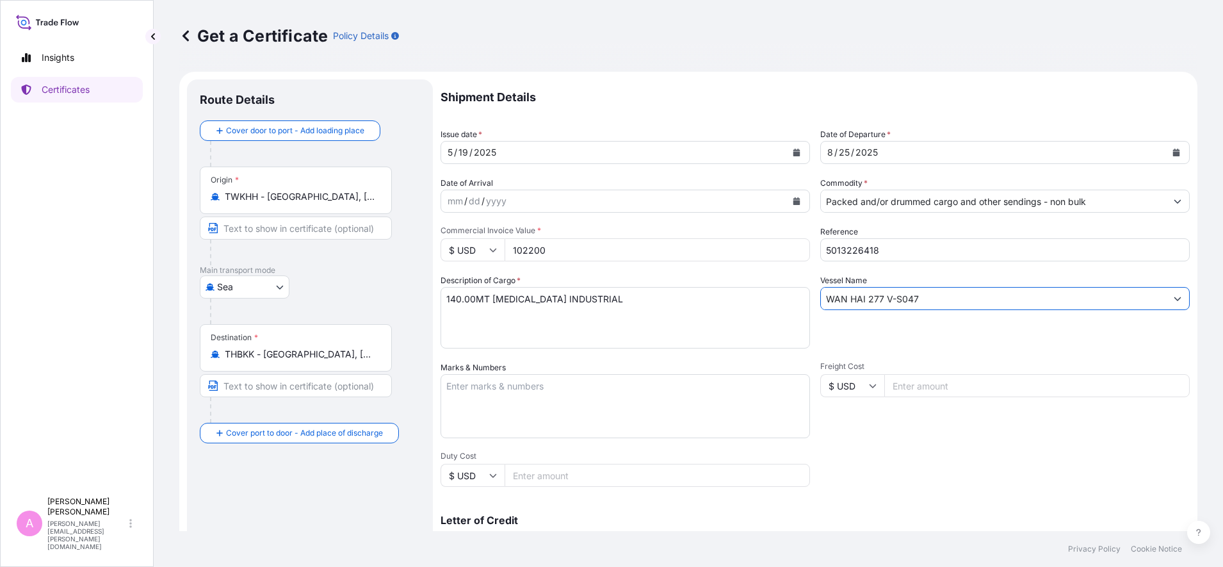
click at [740, 276] on div "Shipment Details Issue date * [DATE] Date of Departure * [DATE] Date of Arrival…" at bounding box center [815, 384] width 749 height 610
paste input "6 V-S050"
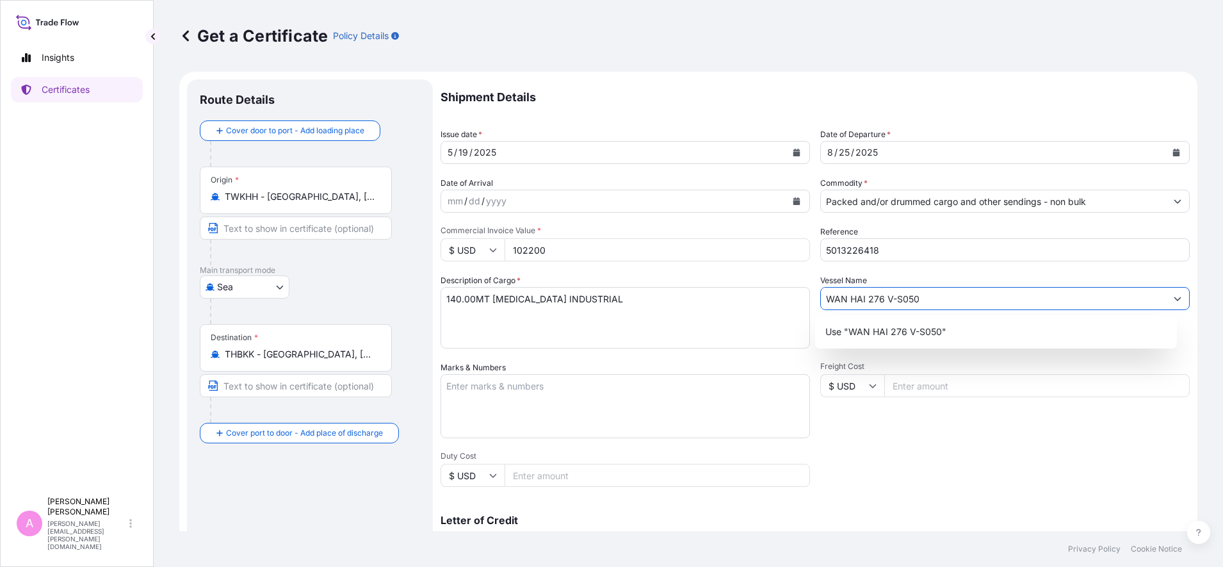
type input "WAN HAI 276 V-S050"
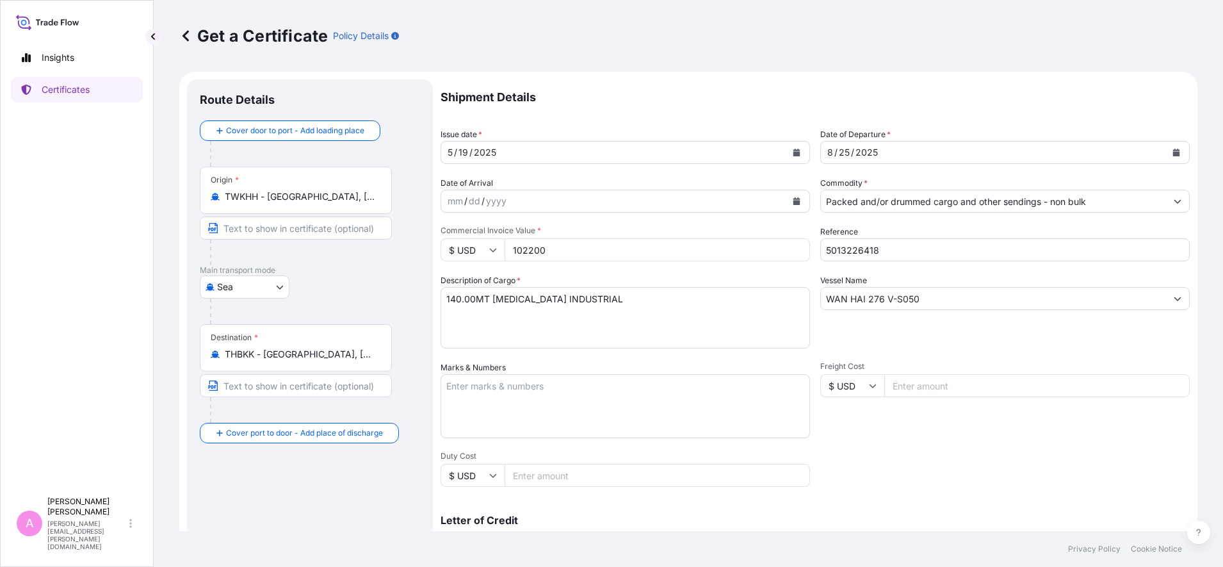
drag, startPoint x: 574, startPoint y: 254, endPoint x: 378, endPoint y: 221, distance: 198.6
click at [401, 241] on form "Route Details Cover door to port - Add loading place Place of loading Road / [G…" at bounding box center [688, 402] width 1018 height 661
type input "116800"
click at [470, 289] on textarea "140.00MT [MEDICAL_DATA] INDUSTRIAL" at bounding box center [625, 317] width 369 height 61
click at [455, 296] on textarea "140.00MT [MEDICAL_DATA] INDUSTRIAL" at bounding box center [625, 317] width 369 height 61
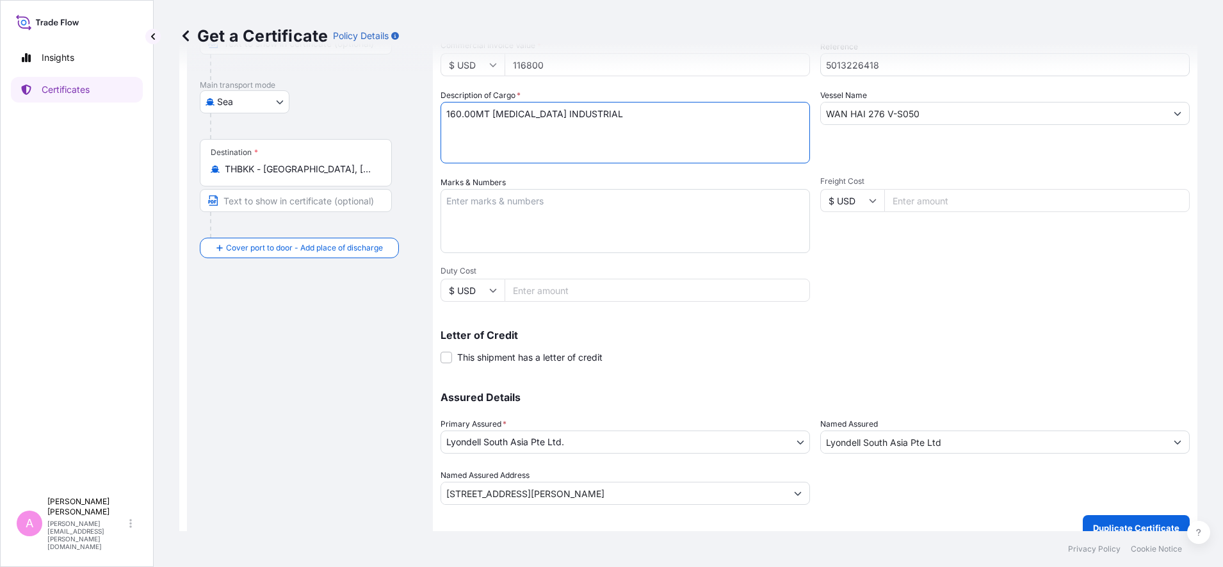
scroll to position [202, 0]
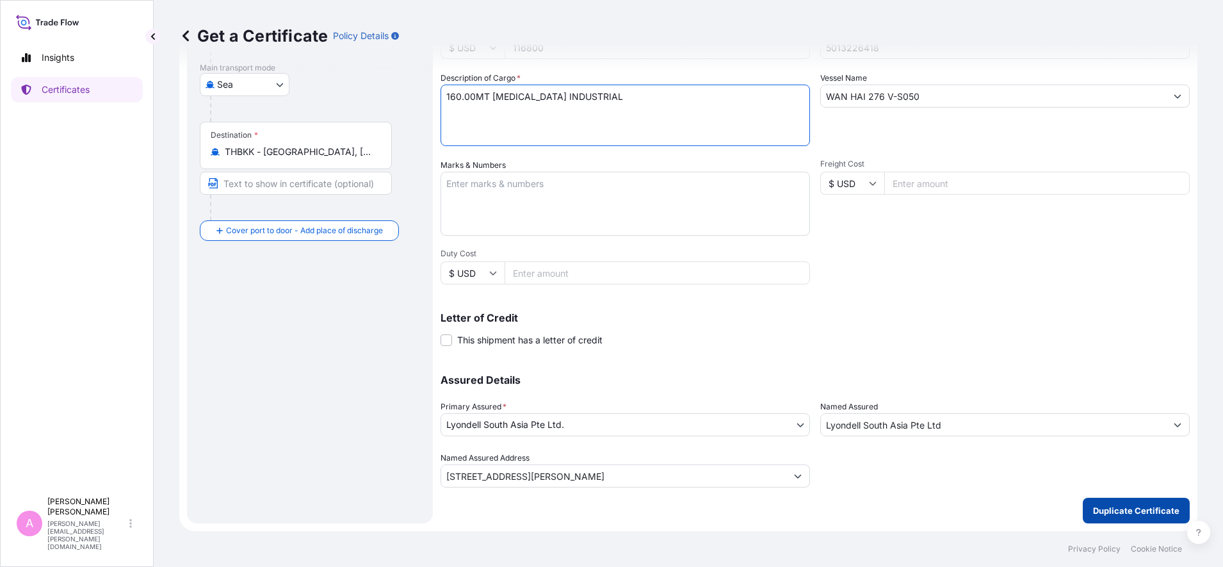
type textarea "160.00MT [MEDICAL_DATA] INDUSTRIAL"
click at [1145, 501] on button "Duplicate Certificate" at bounding box center [1136, 511] width 107 height 26
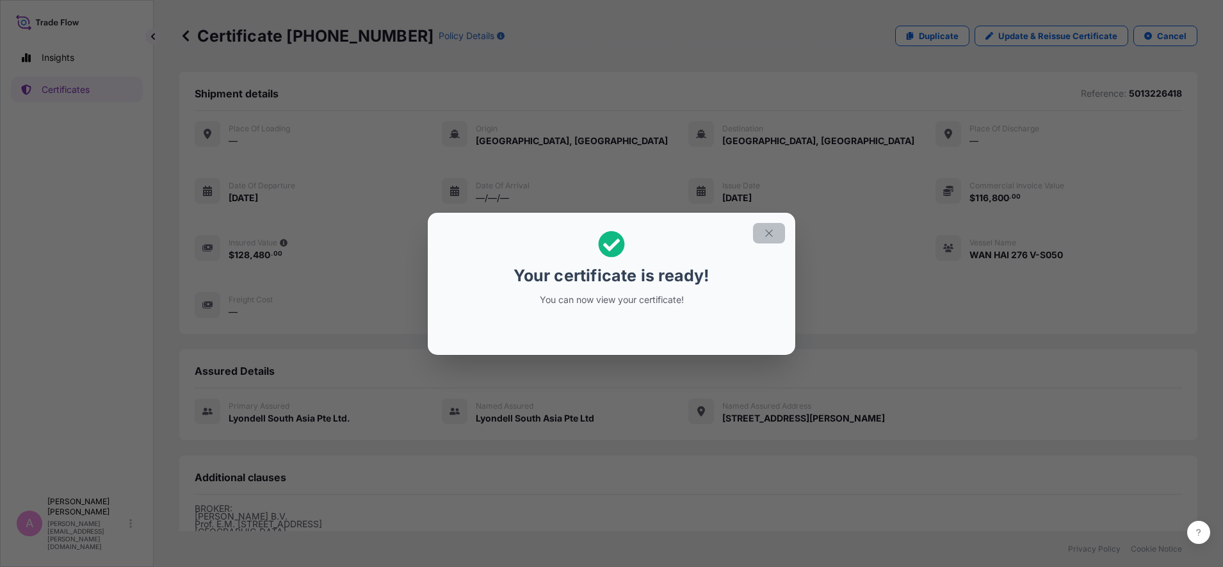
click at [766, 230] on icon "button" at bounding box center [768, 232] width 7 height 7
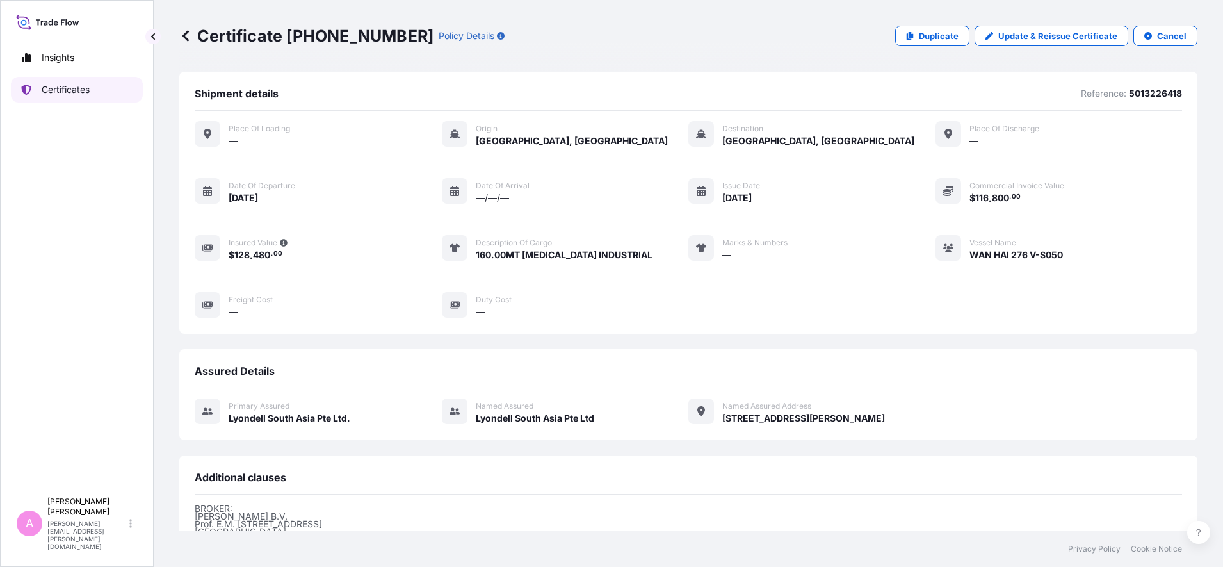
click at [103, 88] on link "Certificates" at bounding box center [77, 90] width 132 height 26
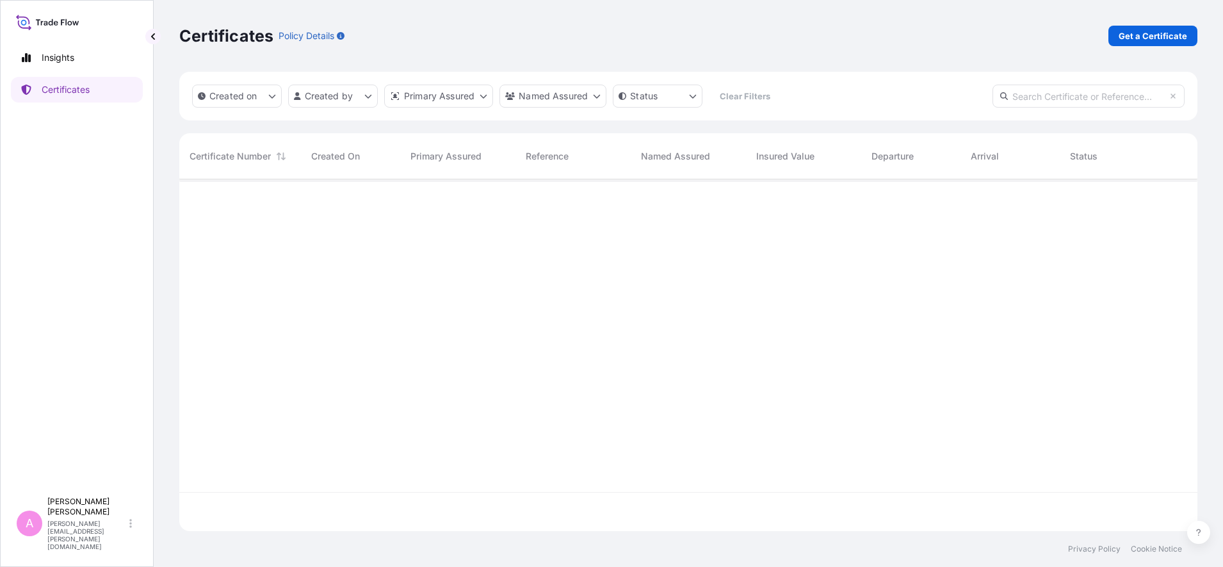
scroll to position [346, 1006]
click at [1058, 96] on input "text" at bounding box center [1088, 96] width 192 height 23
paste input "990760445"
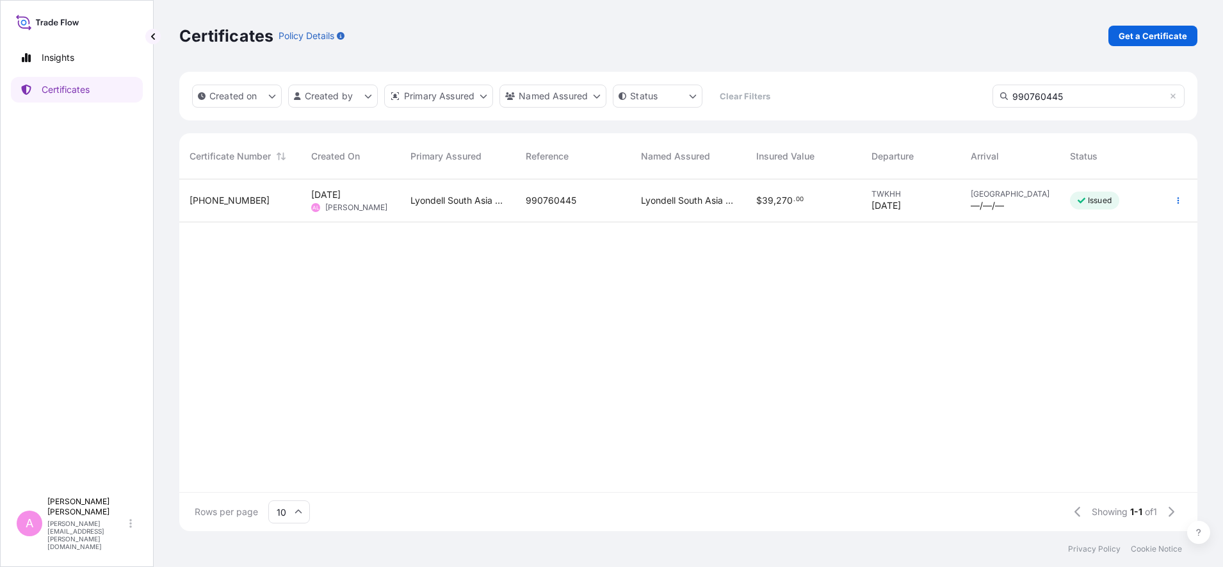
type input "990760445"
click at [639, 197] on div "Lyondell South Asia Pte Ltd" at bounding box center [688, 200] width 115 height 43
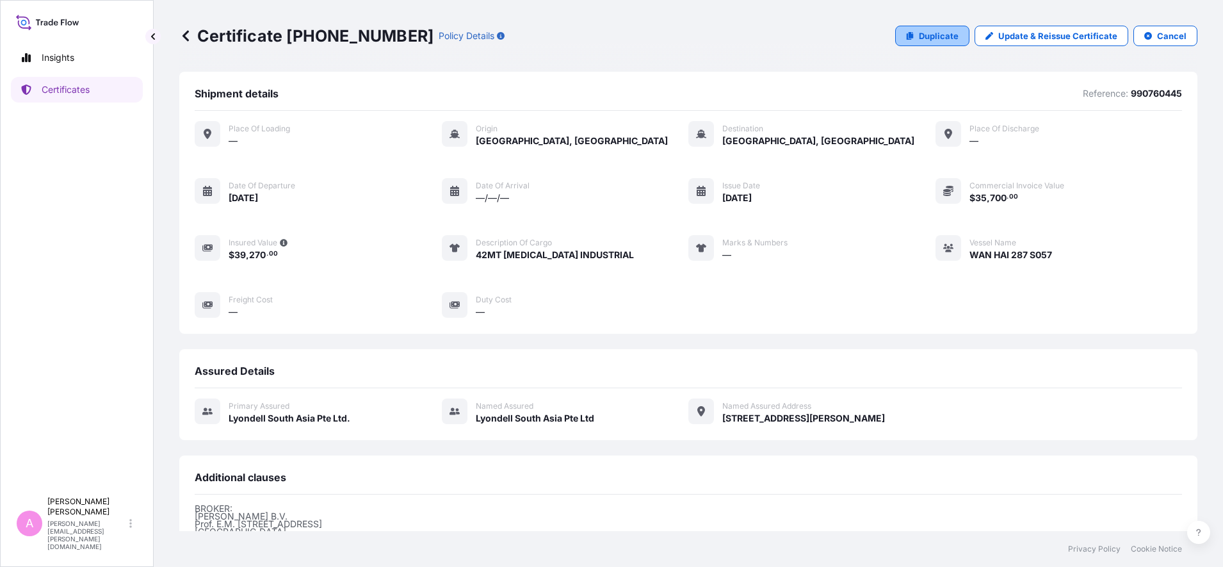
click at [930, 36] on p "Duplicate" at bounding box center [939, 35] width 40 height 13
select select "Sea"
select select "32022"
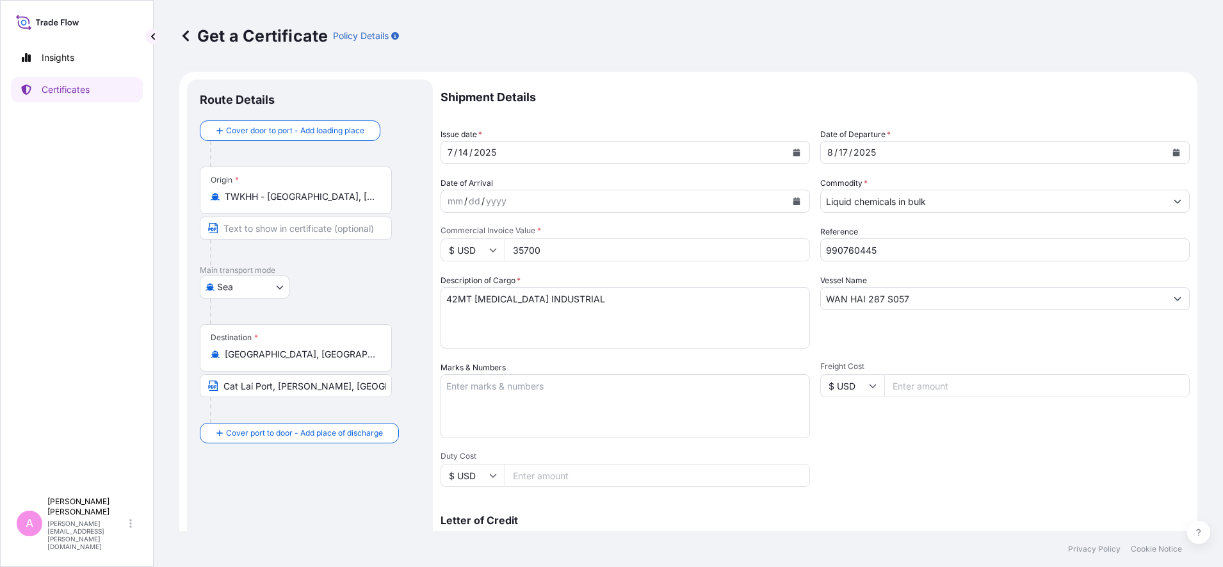
click at [1172, 151] on icon "Calendar" at bounding box center [1176, 153] width 8 height 8
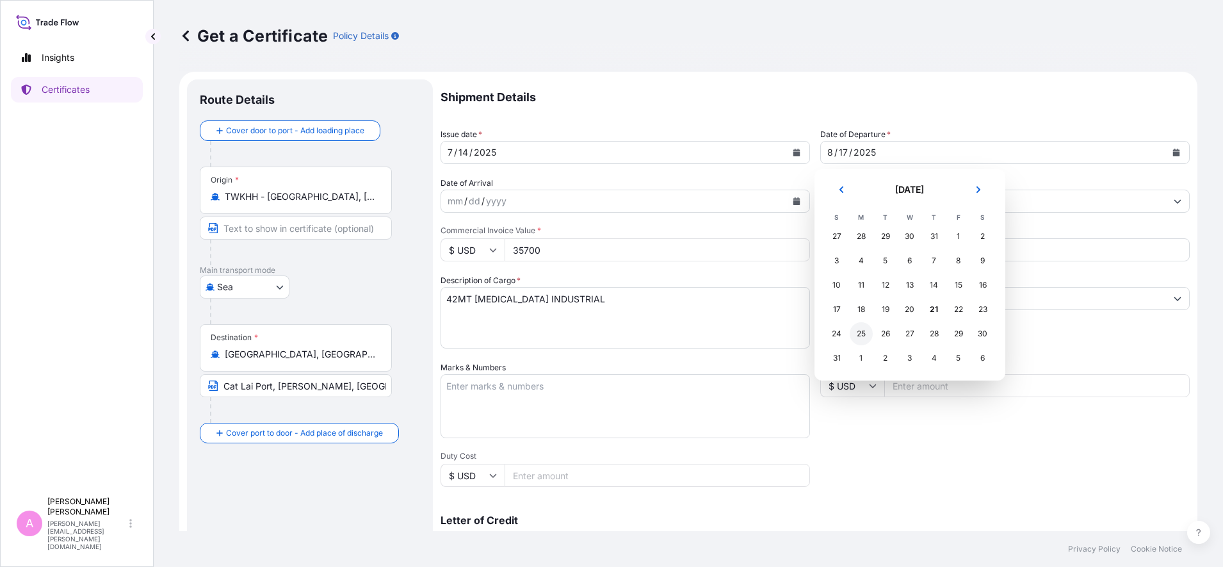
click at [861, 332] on div "25" at bounding box center [861, 333] width 23 height 23
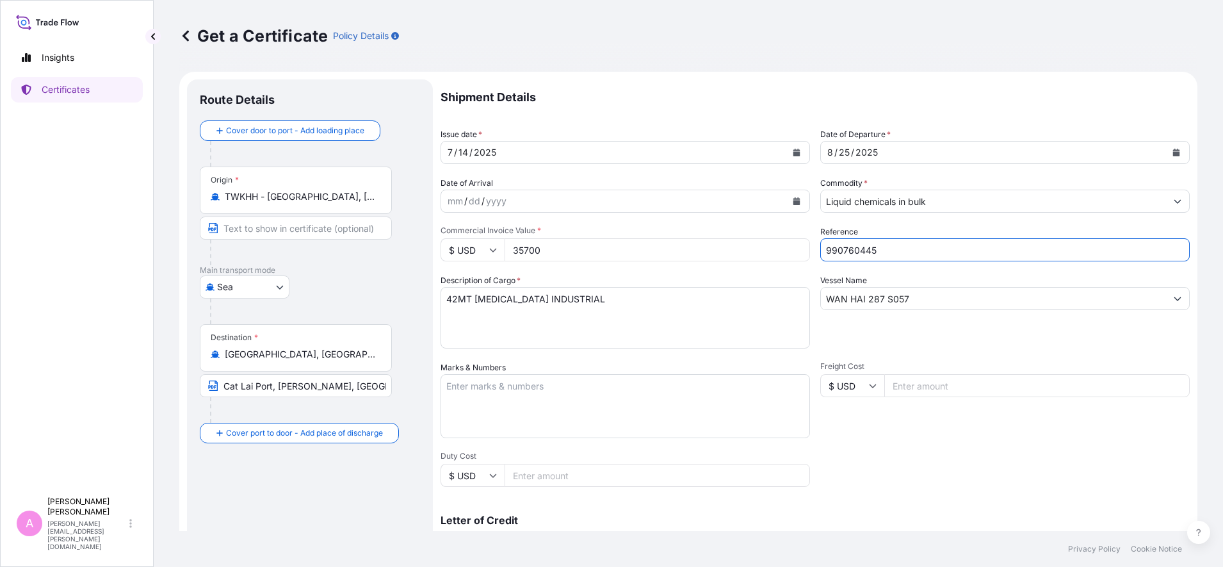
drag, startPoint x: 870, startPoint y: 247, endPoint x: 711, endPoint y: 238, distance: 158.4
click at [707, 241] on div "Shipment Details Issue date * [DATE] Date of Departure * [DATE] Date of Arrival…" at bounding box center [815, 384] width 749 height 610
paste input "5013218807"
type input "5013218807"
drag, startPoint x: 918, startPoint y: 298, endPoint x: 758, endPoint y: 283, distance: 160.7
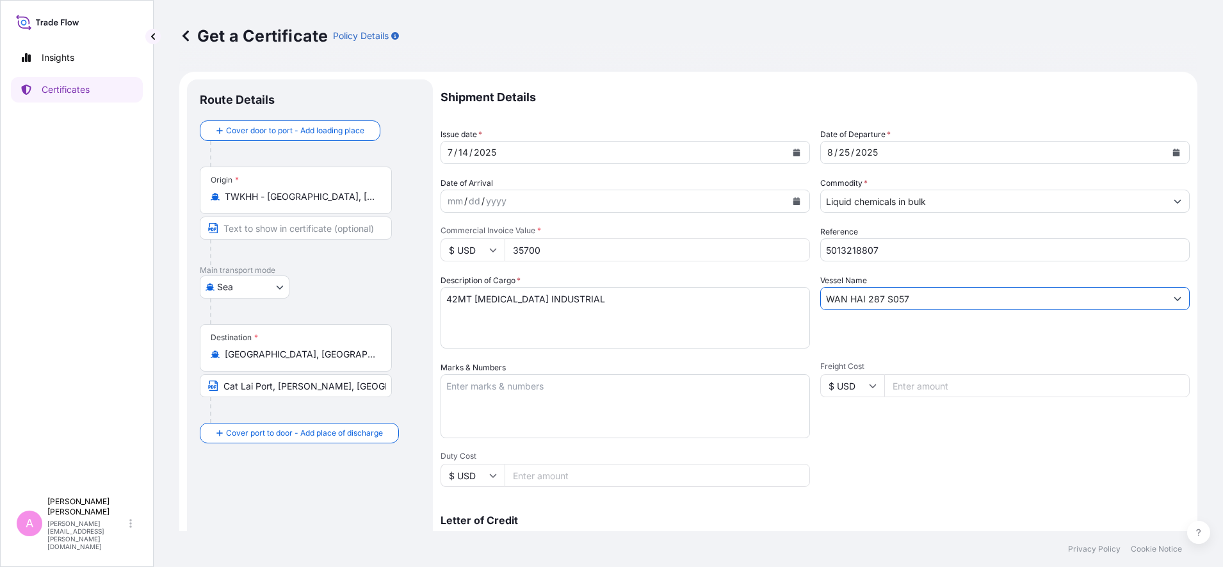
click at [759, 284] on div "Shipment Details Issue date * [DATE] Date of Departure * [DATE] Date of Arrival…" at bounding box center [815, 384] width 749 height 610
paste input "EVER ORIGIN V-1702-039S"
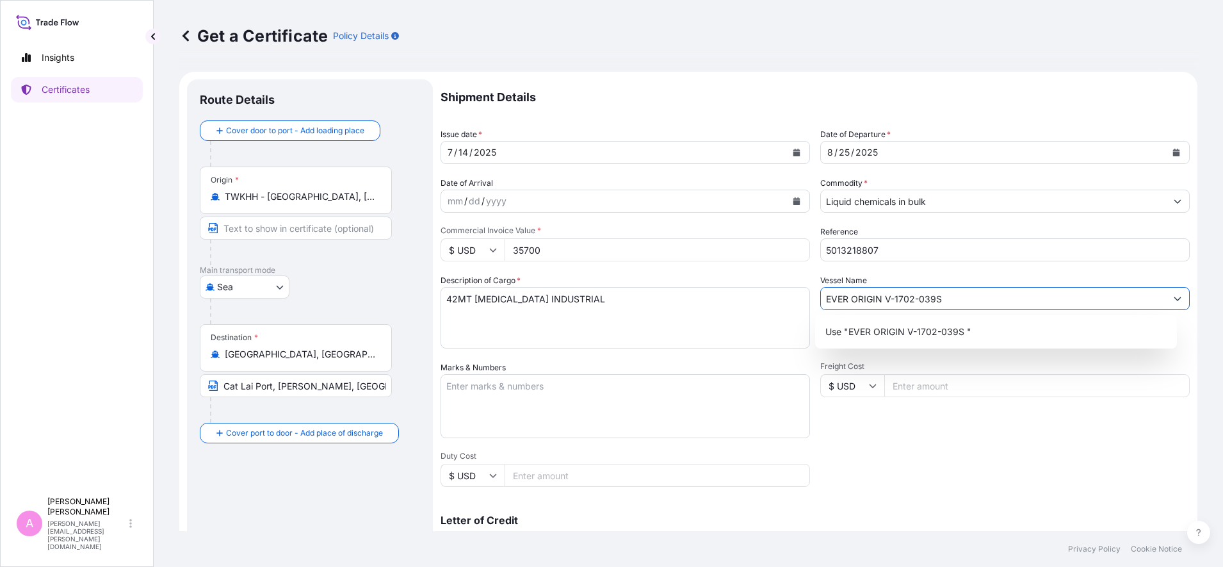
type input "EVER ORIGIN V-1702-039S"
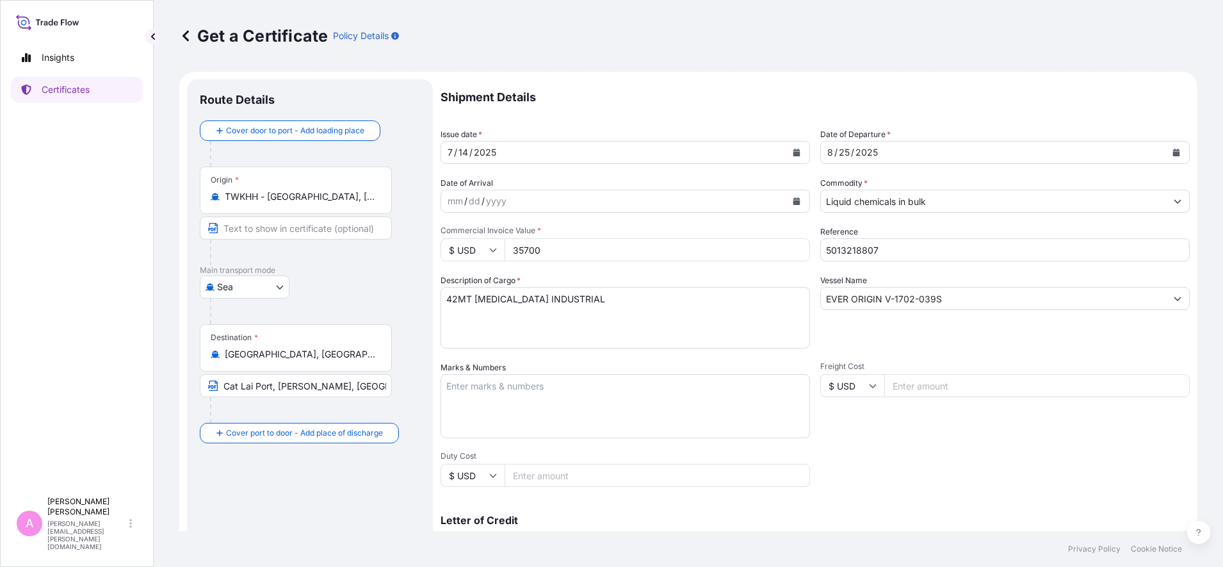
drag, startPoint x: 583, startPoint y: 254, endPoint x: 459, endPoint y: 254, distance: 124.2
click at [462, 252] on div "$ USD 35700" at bounding box center [625, 249] width 369 height 23
type input "53550"
click at [455, 298] on textarea "42MT [MEDICAL_DATA] INDUSTRIAL" at bounding box center [625, 317] width 369 height 61
drag, startPoint x: 457, startPoint y: 300, endPoint x: 419, endPoint y: 295, distance: 38.2
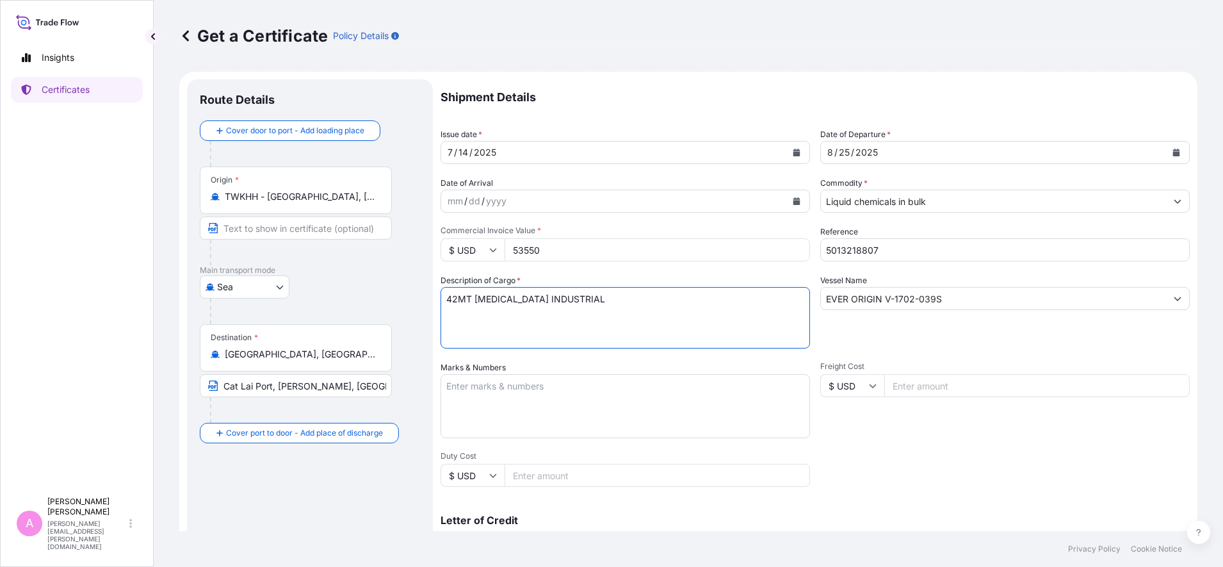
click at [432, 298] on form "Route Details Cover door to port - Add loading place Place of loading Road / [G…" at bounding box center [688, 402] width 1018 height 661
type textarea "63MT [MEDICAL_DATA] INDUSTRIAL"
click at [967, 474] on div "Shipment Details Issue date * [DATE] Date of Departure * [DATE] Date of Arrival…" at bounding box center [815, 384] width 749 height 610
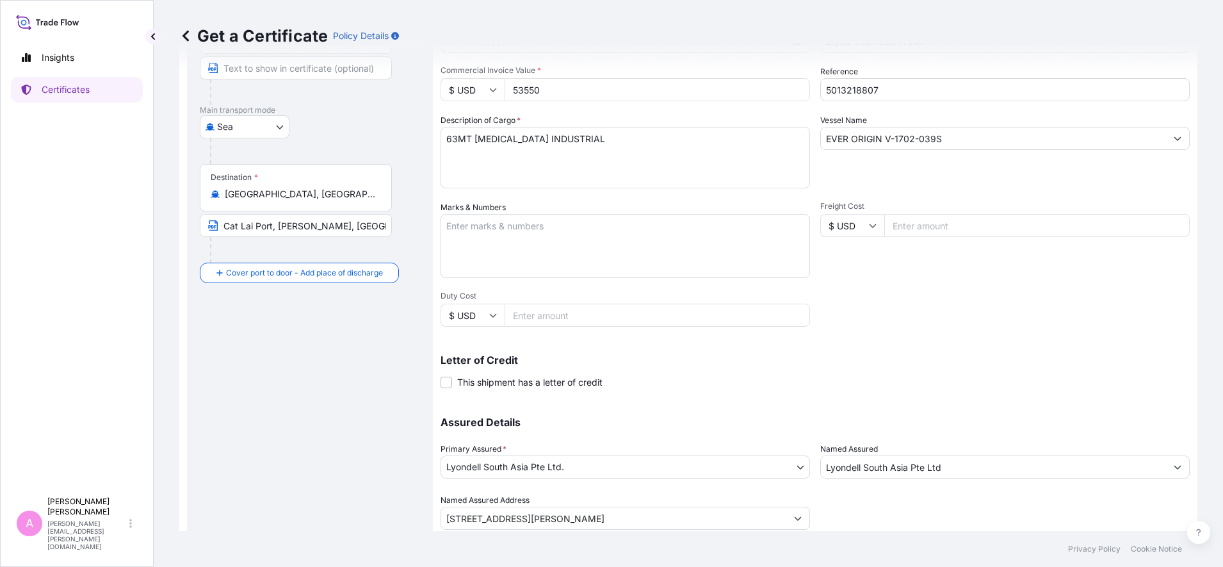
scroll to position [202, 0]
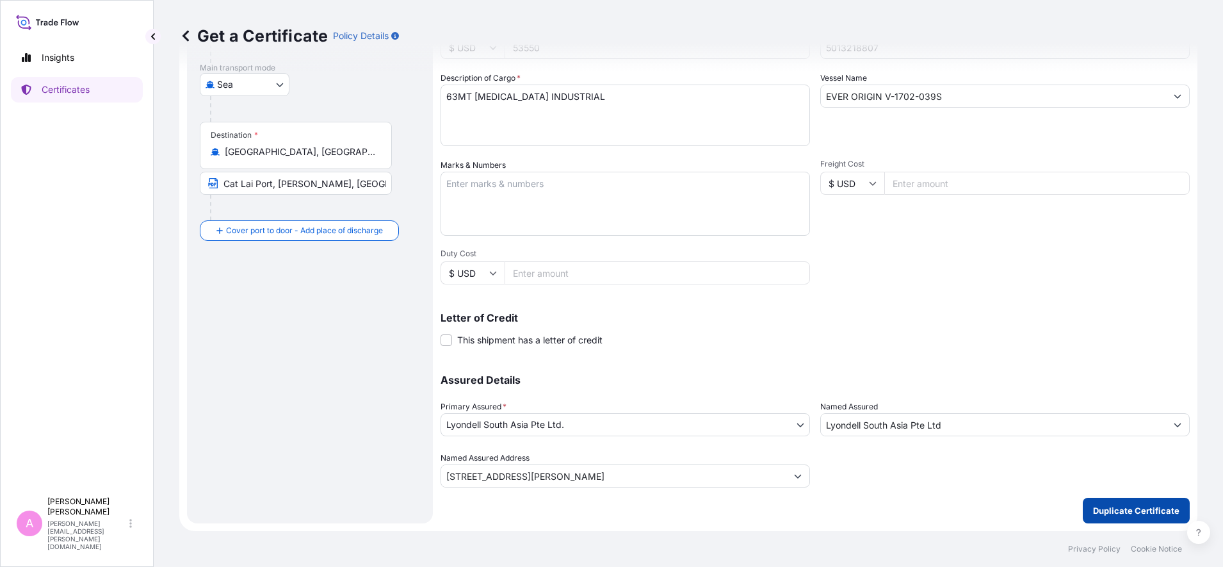
click at [1108, 511] on p "Duplicate Certificate" at bounding box center [1136, 510] width 86 height 13
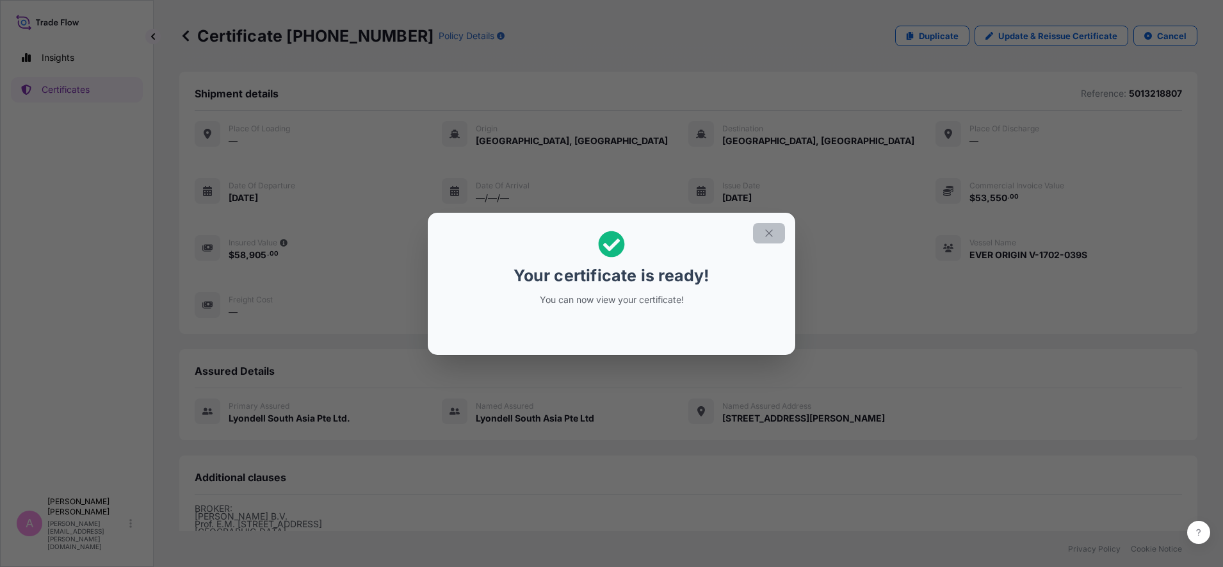
click at [770, 231] on icon "button" at bounding box center [769, 233] width 12 height 12
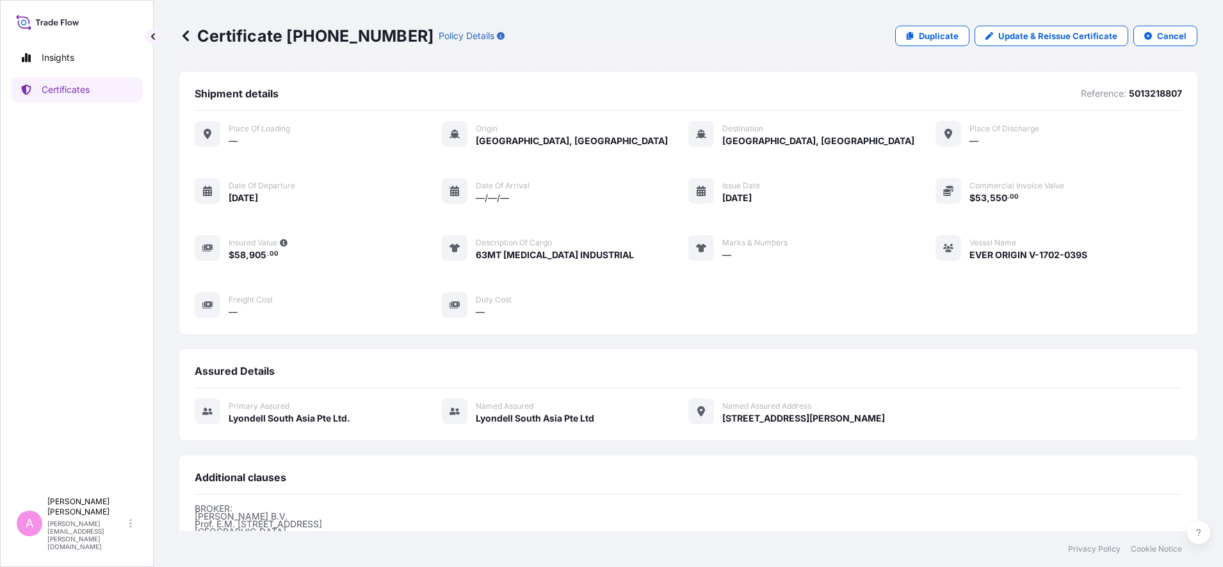
click at [184, 34] on icon at bounding box center [185, 35] width 6 height 11
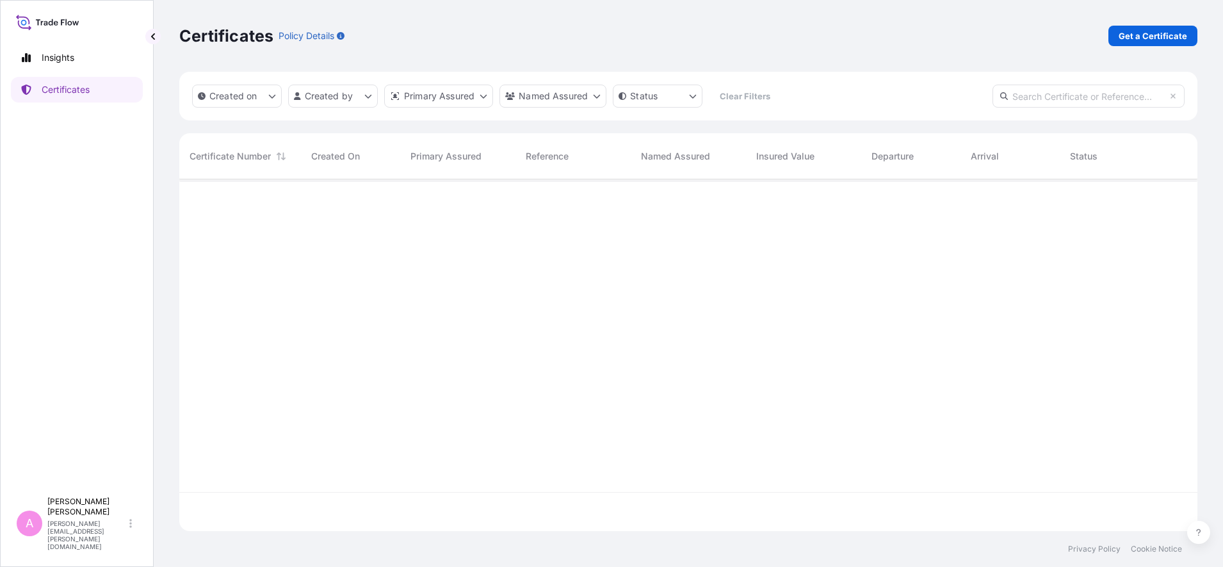
scroll to position [346, 1006]
click at [1044, 101] on input "text" at bounding box center [1088, 96] width 192 height 23
paste input "990760445"
type input "990760445"
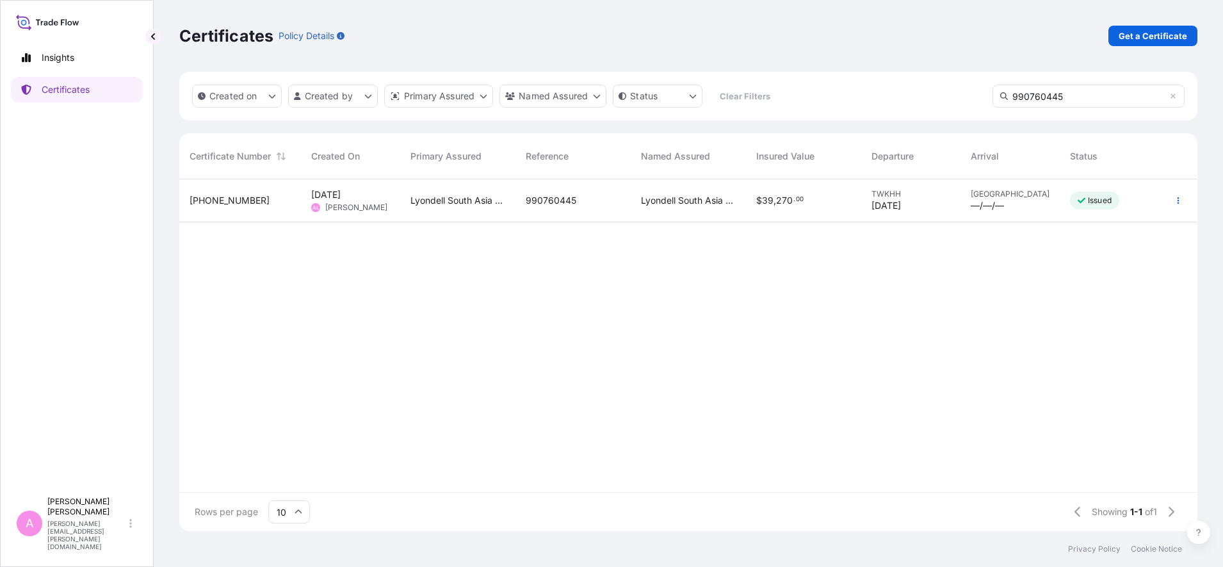
click at [701, 207] on div "Lyondell South Asia Pte Ltd" at bounding box center [688, 200] width 115 height 43
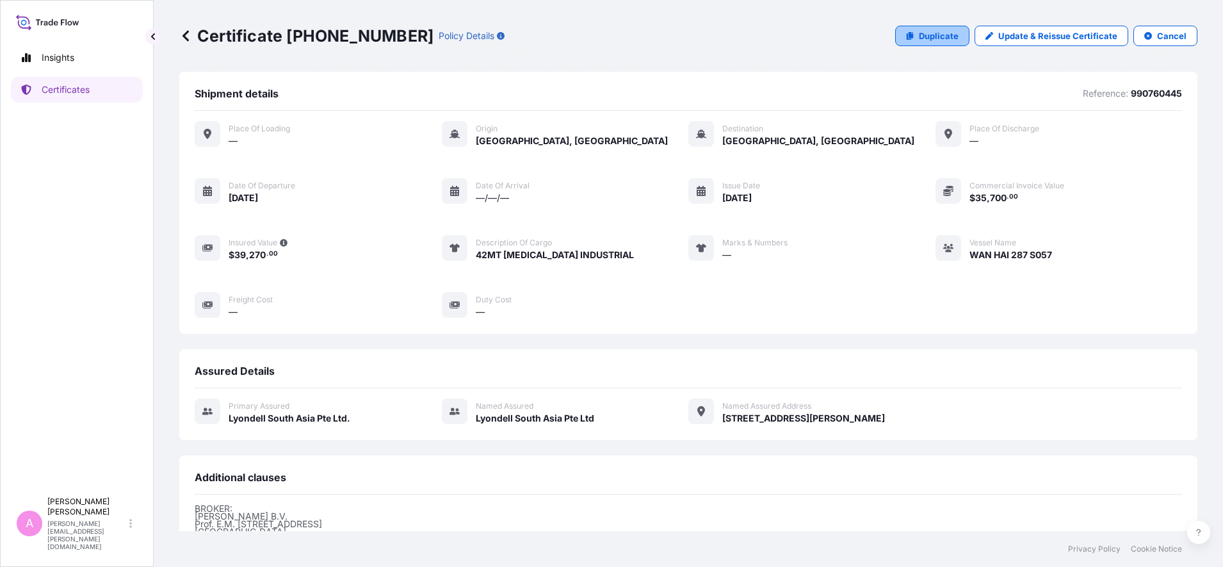
click at [919, 34] on p "Duplicate" at bounding box center [939, 35] width 40 height 13
select select "Sea"
select select "32022"
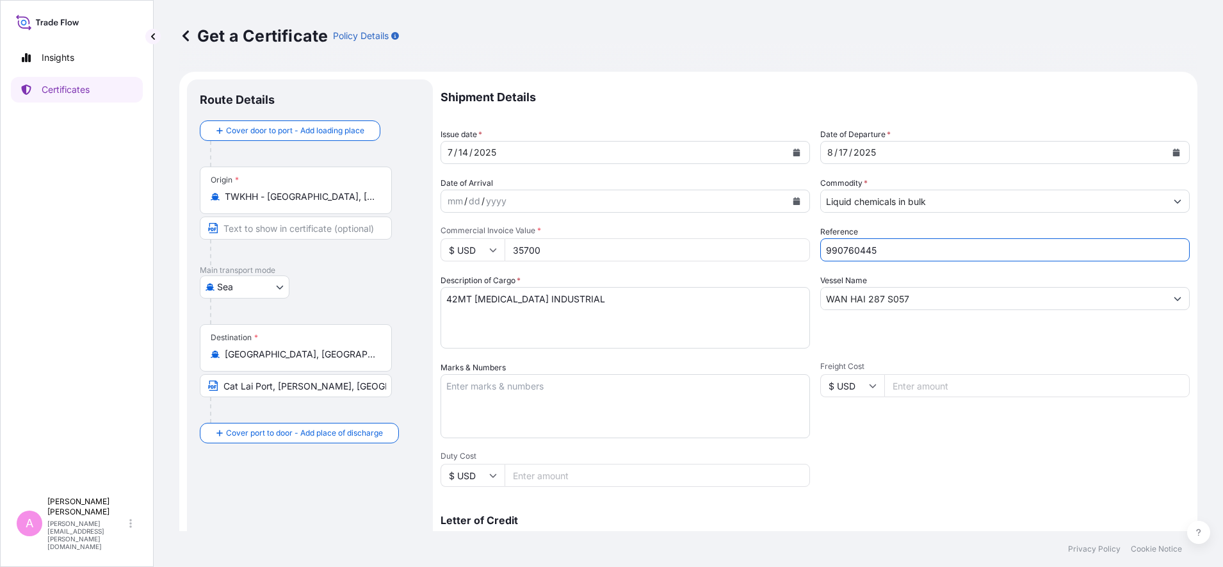
drag, startPoint x: 868, startPoint y: 242, endPoint x: 697, endPoint y: 213, distance: 173.4
click at [694, 213] on div "Shipment Details Issue date * [DATE] Date of Departure * [DATE] Date of Arrival…" at bounding box center [815, 384] width 749 height 610
paste input "5013218808"
type input "5013218808"
click at [1172, 155] on icon "Calendar" at bounding box center [1176, 153] width 8 height 8
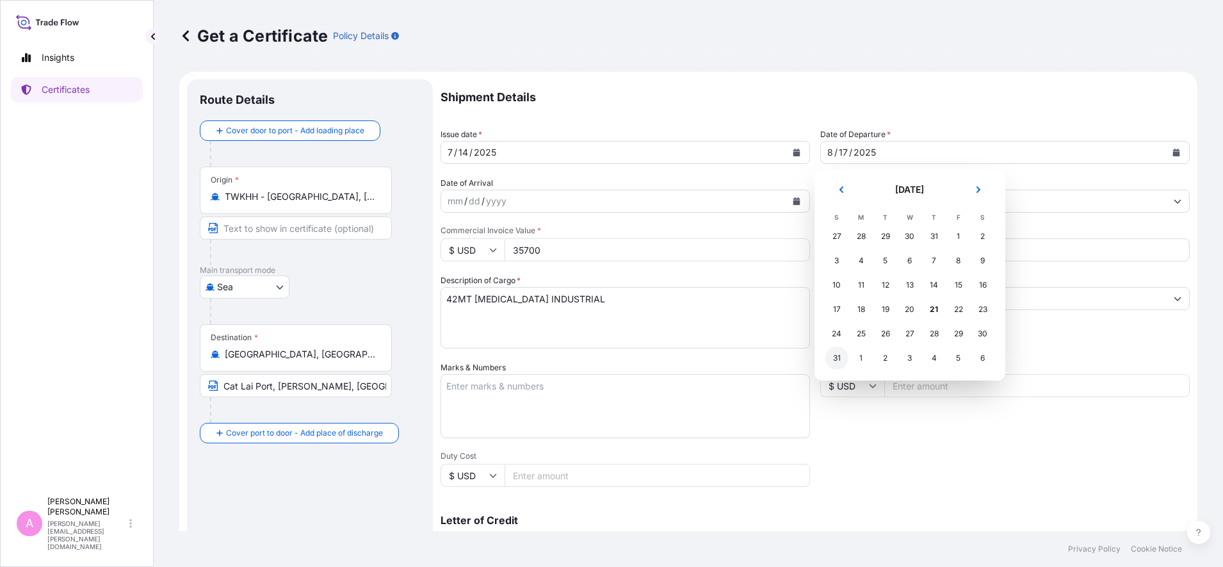
click at [839, 356] on div "31" at bounding box center [836, 357] width 23 height 23
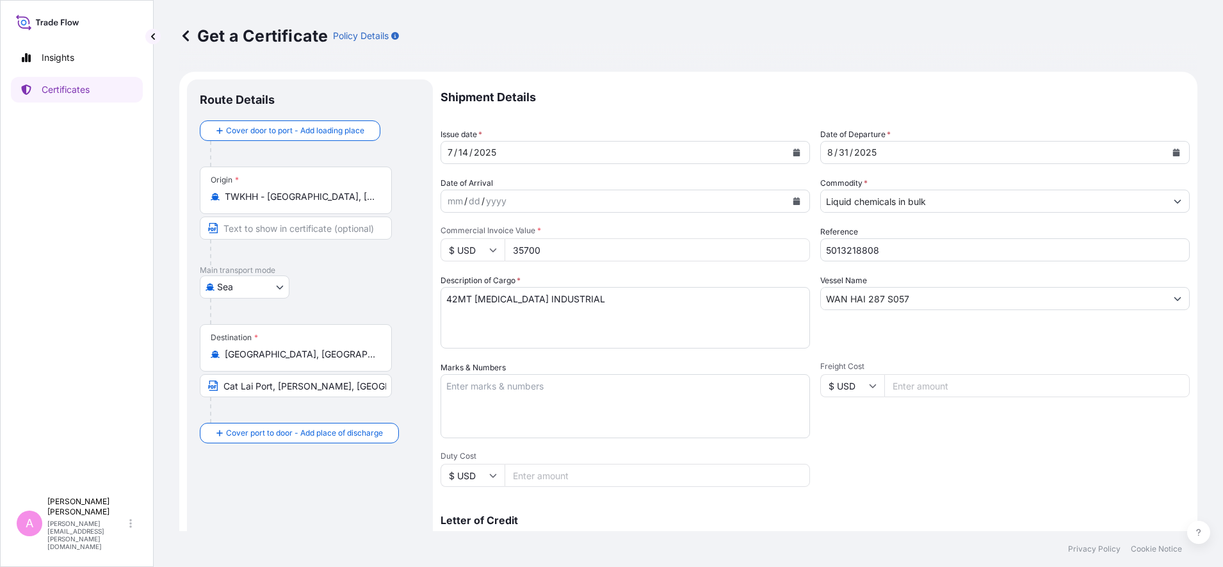
click at [852, 474] on div "Shipment Details Issue date * [DATE] Date of Departure * [DATE] Date of Arrival…" at bounding box center [815, 384] width 749 height 610
drag, startPoint x: 838, startPoint y: 291, endPoint x: 727, endPoint y: 289, distance: 110.8
click at [727, 289] on div "Shipment Details Issue date * [DATE] Date of Departure * [DATE] Date of Arrival…" at bounding box center [815, 384] width 749 height 610
paste input "SPIL NIRMALA V-095B"
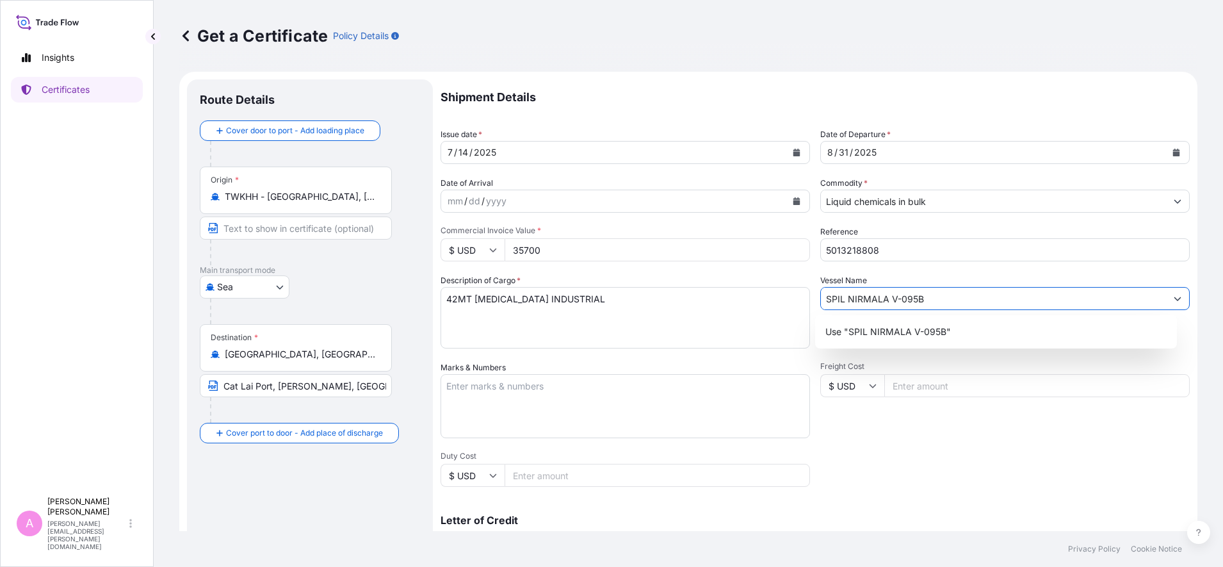
type input "SPIL NIRMALA V-095B"
drag, startPoint x: 559, startPoint y: 248, endPoint x: 396, endPoint y: 242, distance: 163.4
click at [416, 244] on form "Route Details Cover door to port - Add loading place Place of loading Road / [G…" at bounding box center [688, 402] width 1018 height 661
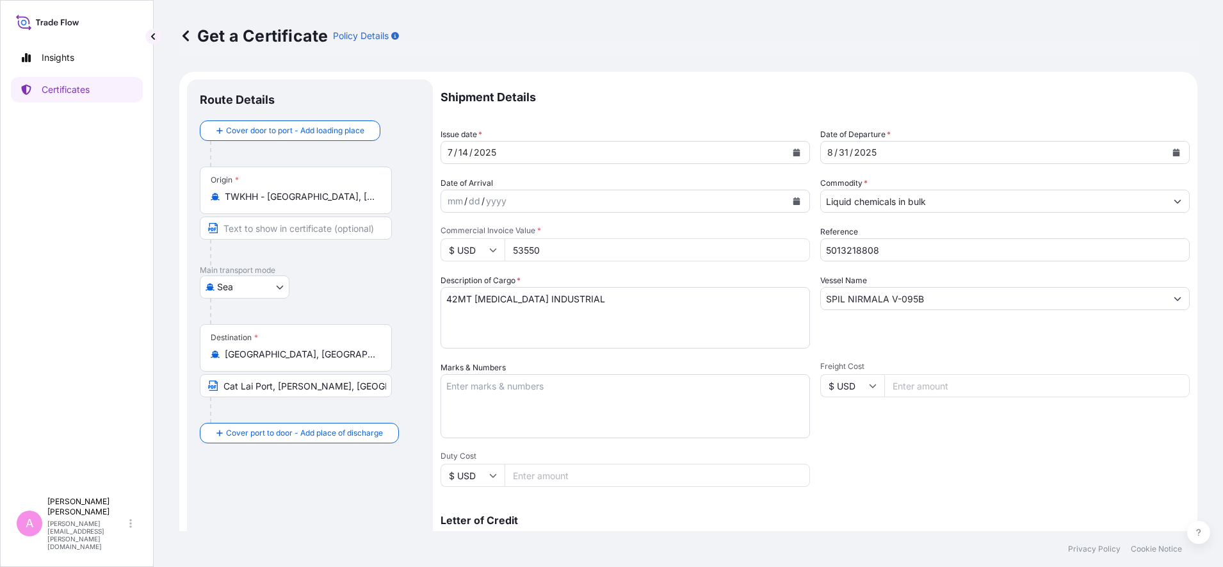
type input "53550"
drag, startPoint x: 457, startPoint y: 299, endPoint x: 417, endPoint y: 296, distance: 39.2
click at [420, 295] on form "Route Details Cover door to port - Add loading place Place of loading Road / [G…" at bounding box center [688, 402] width 1018 height 661
type textarea "63MT [MEDICAL_DATA] INDUSTRIAL"
click at [897, 465] on div "Shipment Details Issue date * [DATE] Date of Departure * [DATE] Date of Arrival…" at bounding box center [815, 384] width 749 height 610
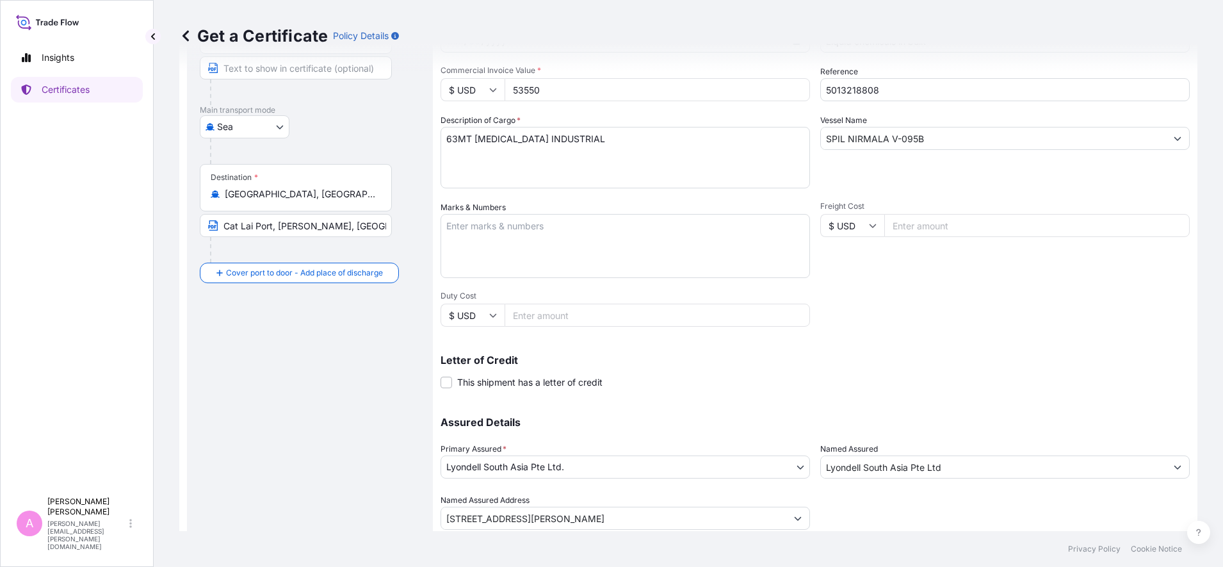
scroll to position [202, 0]
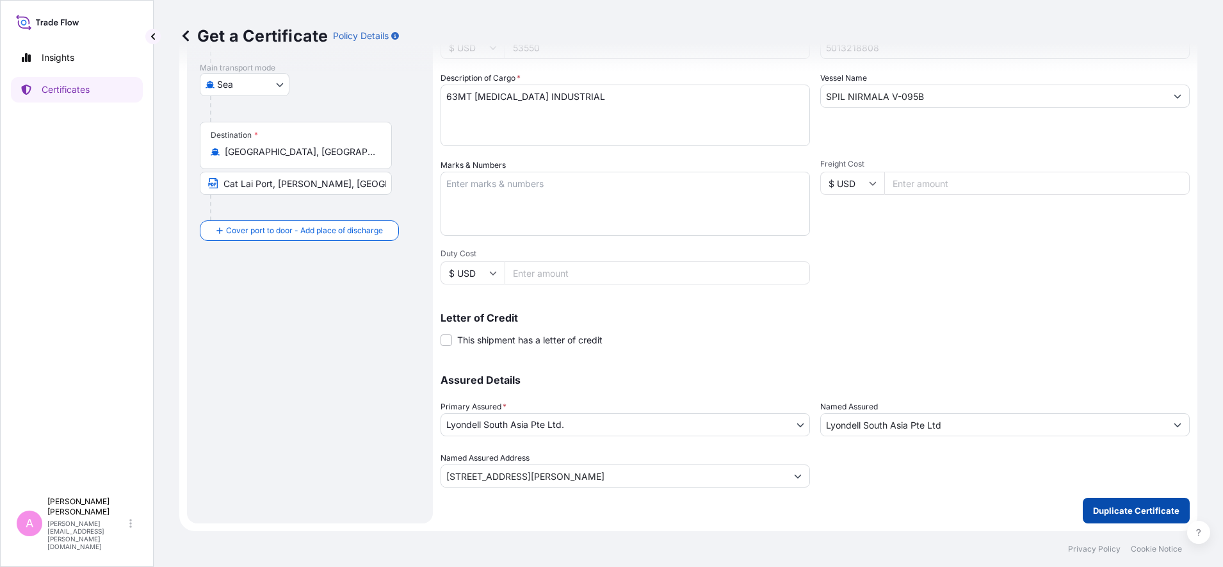
click at [1104, 512] on p "Duplicate Certificate" at bounding box center [1136, 510] width 86 height 13
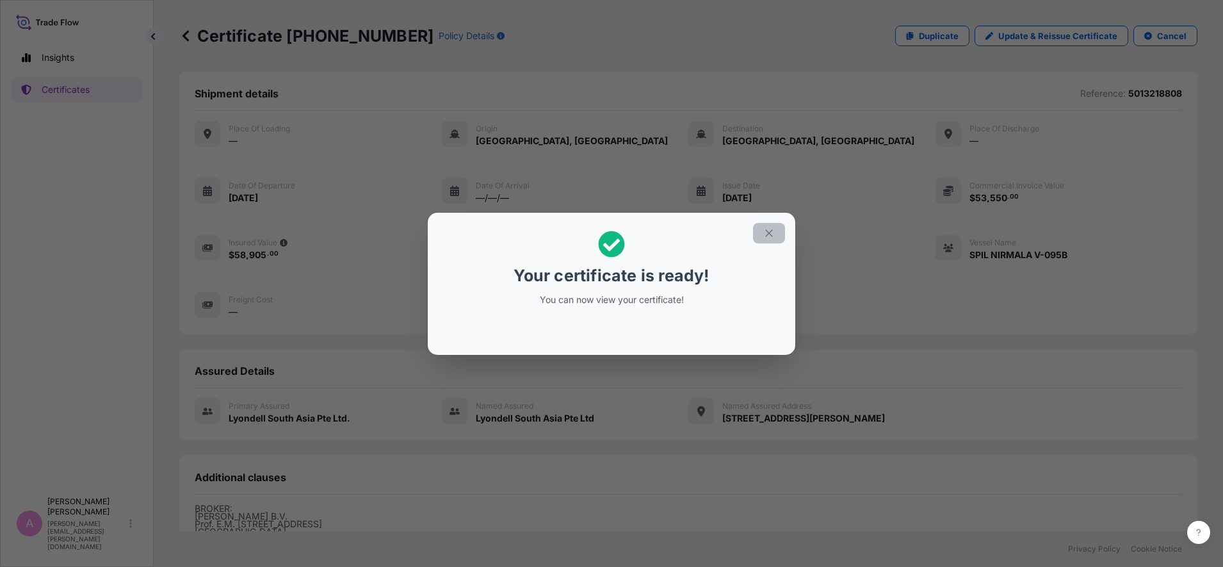
click at [770, 238] on icon "button" at bounding box center [769, 233] width 12 height 12
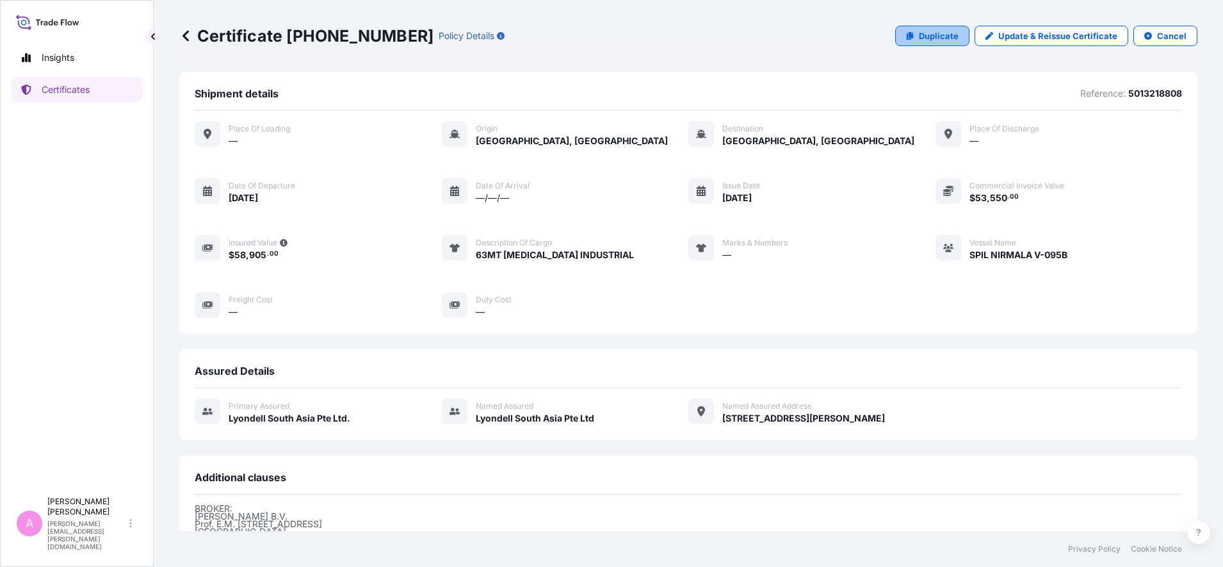
click at [941, 36] on p "Duplicate" at bounding box center [939, 35] width 40 height 13
select select "Sea"
select select "32022"
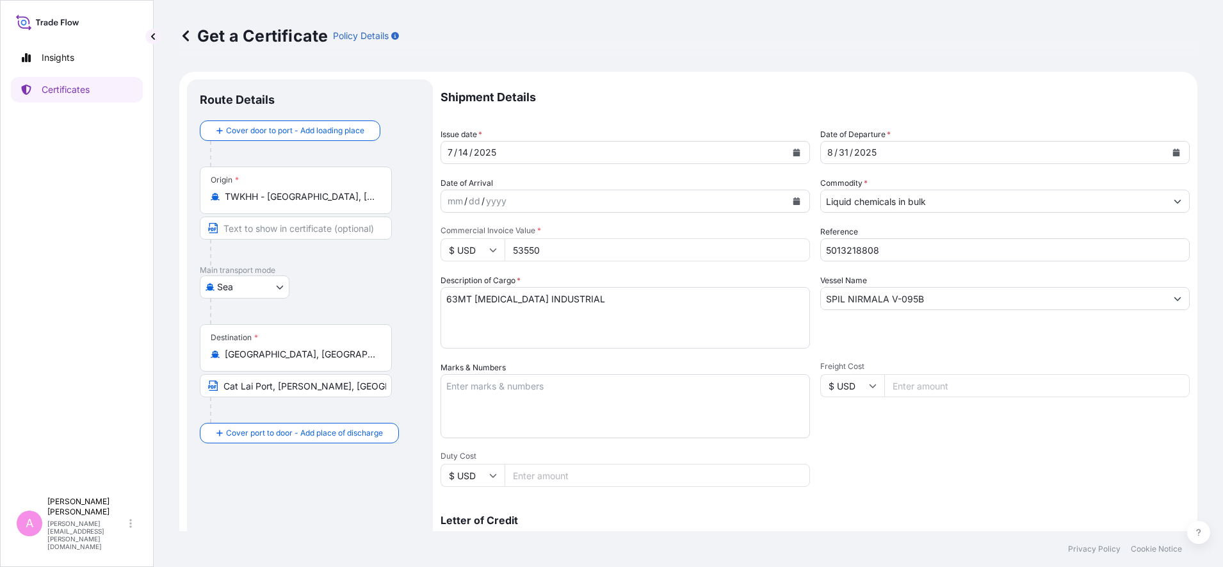
click at [1169, 152] on button "Calendar" at bounding box center [1176, 152] width 20 height 20
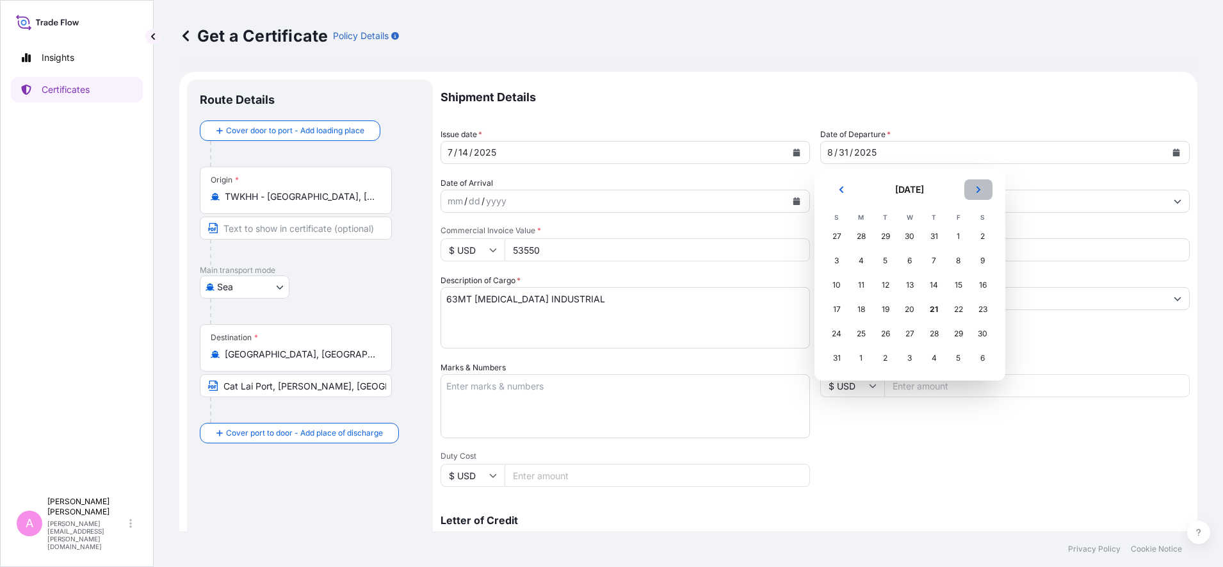
click at [977, 191] on icon "Next" at bounding box center [979, 190] width 8 height 8
click at [861, 260] on div "8" at bounding box center [861, 260] width 23 height 23
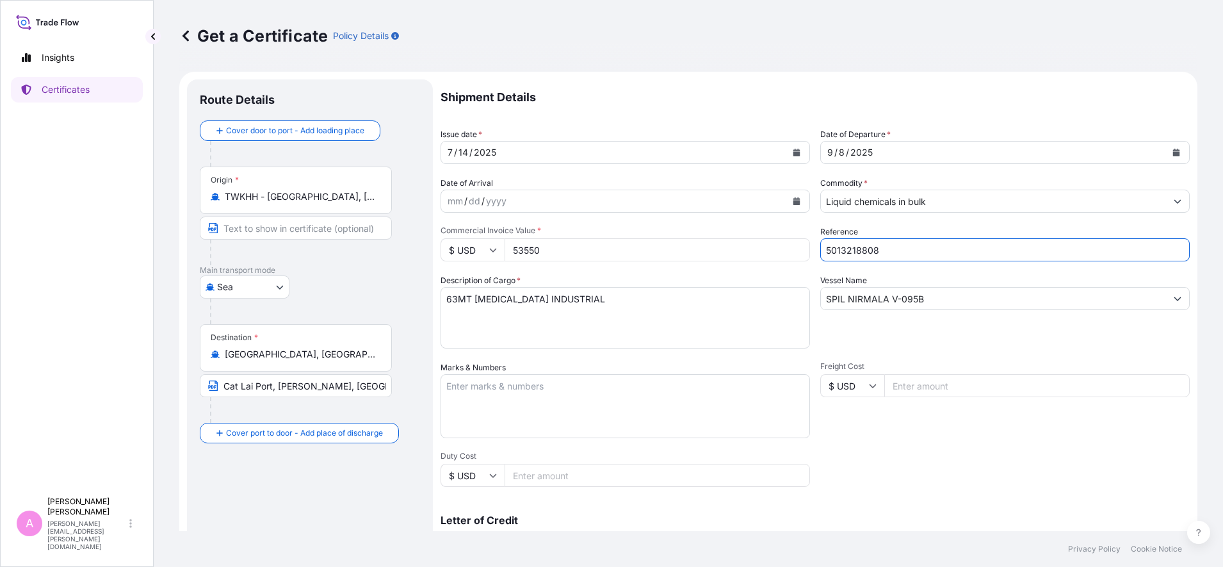
drag, startPoint x: 848, startPoint y: 248, endPoint x: 729, endPoint y: 233, distance: 120.1
click at [731, 234] on div "Shipment Details Issue date * [DATE] Date of Departure * [DATE] Date of Arrival…" at bounding box center [815, 384] width 749 height 610
paste input "10"
type input "5013218810"
drag, startPoint x: 936, startPoint y: 296, endPoint x: 760, endPoint y: 275, distance: 177.3
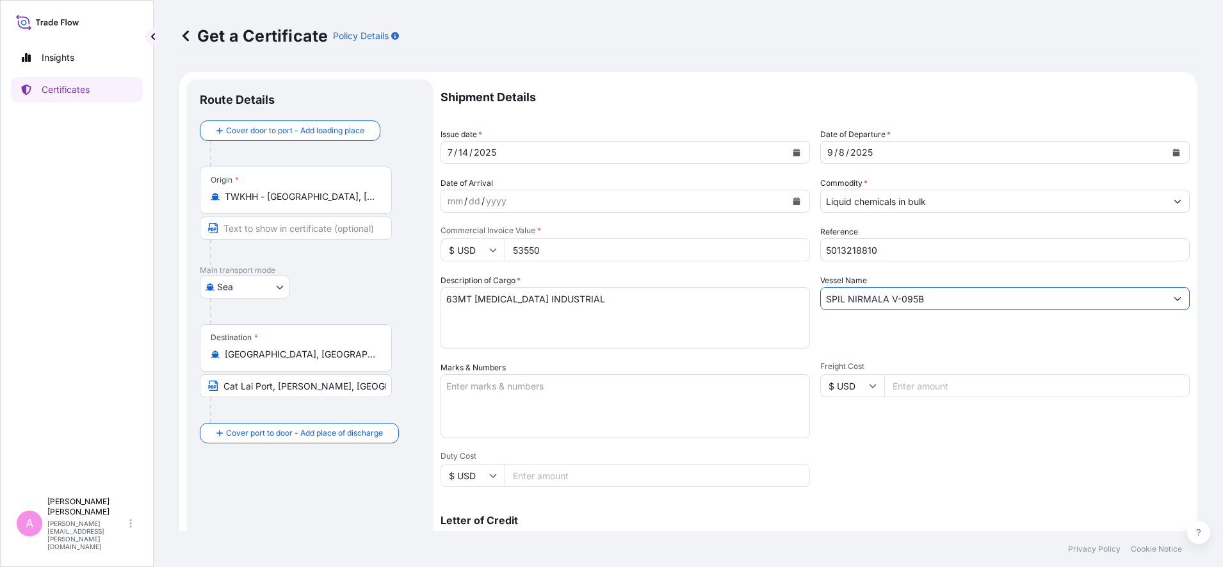
click at [760, 275] on div "Shipment Details Issue date * [DATE] Date of Departure * [DATE] Date of Arrival…" at bounding box center [815, 384] width 749 height 610
paste input "WAN HAI 287 V-S058"
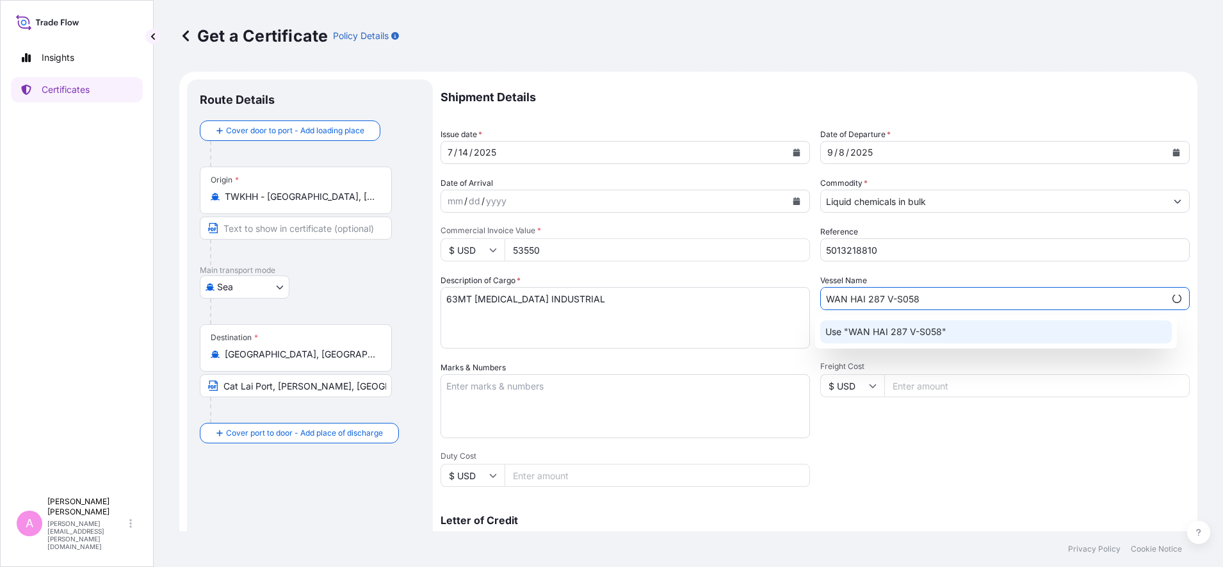
type input "WAN HAI 287 V-S058"
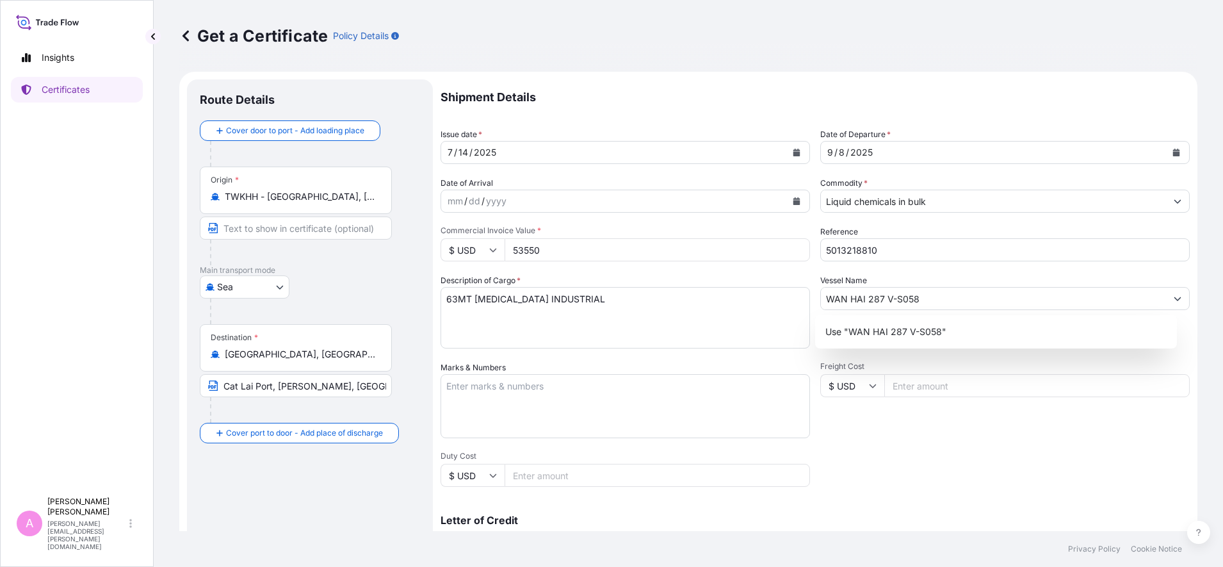
click at [676, 260] on input "53550" at bounding box center [657, 249] width 305 height 23
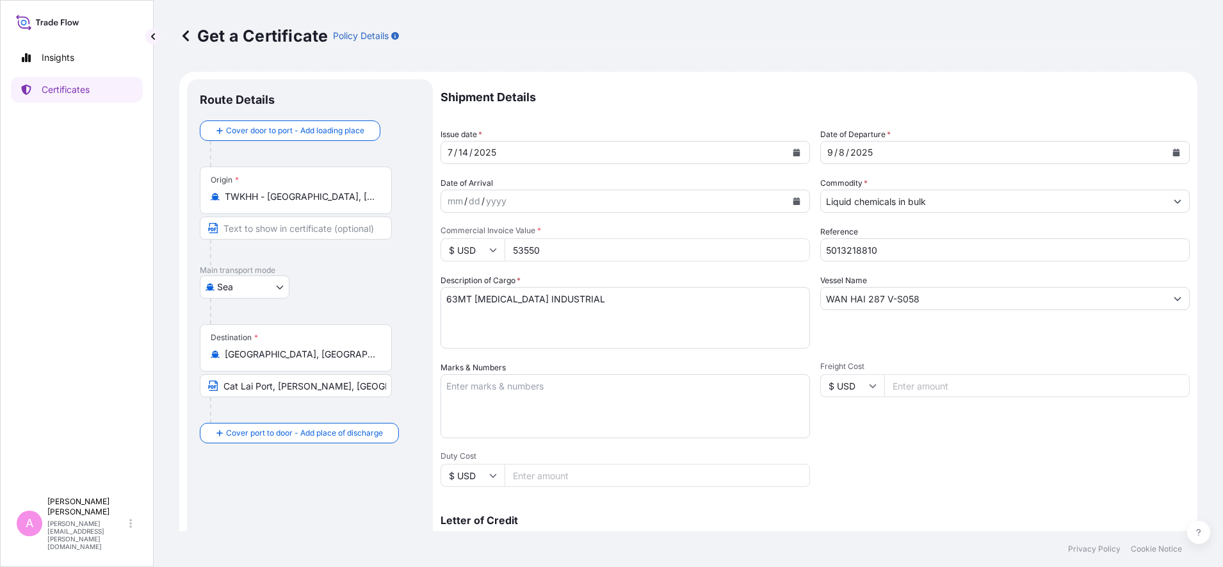
drag, startPoint x: 638, startPoint y: 246, endPoint x: 429, endPoint y: 240, distance: 208.8
click at [429, 240] on form "Route Details Cover door to port - Add loading place Place of loading Road / [G…" at bounding box center [688, 402] width 1018 height 661
type input "35700"
drag, startPoint x: 457, startPoint y: 296, endPoint x: 378, endPoint y: 295, distance: 78.1
click at [380, 295] on form "Route Details Cover door to port - Add loading place Place of loading Road / [G…" at bounding box center [688, 402] width 1018 height 661
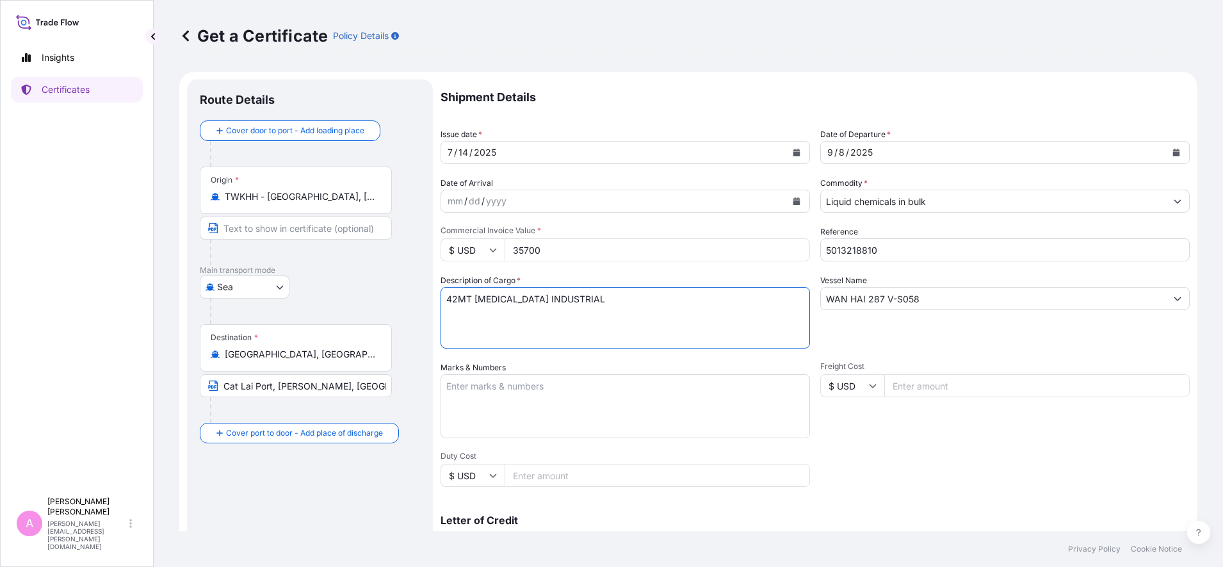
type textarea "42MT [MEDICAL_DATA] INDUSTRIAL"
click at [919, 458] on div "Shipment Details Issue date * [DATE] Date of Departure * [DATE] Date of Arrival…" at bounding box center [815, 384] width 749 height 610
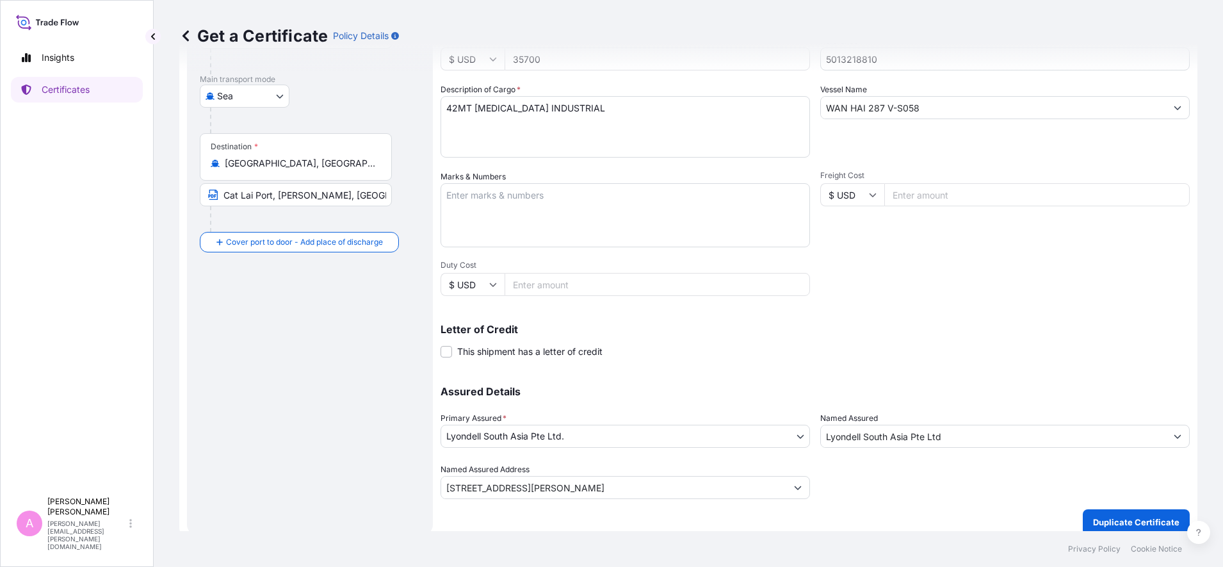
scroll to position [202, 0]
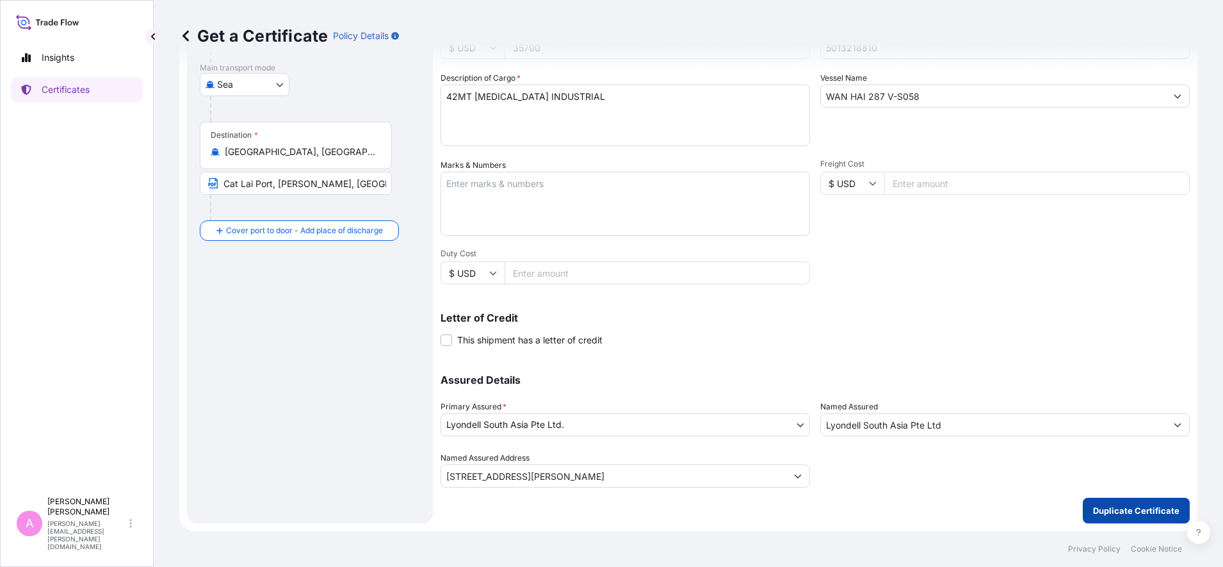
click at [1108, 503] on button "Duplicate Certificate" at bounding box center [1136, 511] width 107 height 26
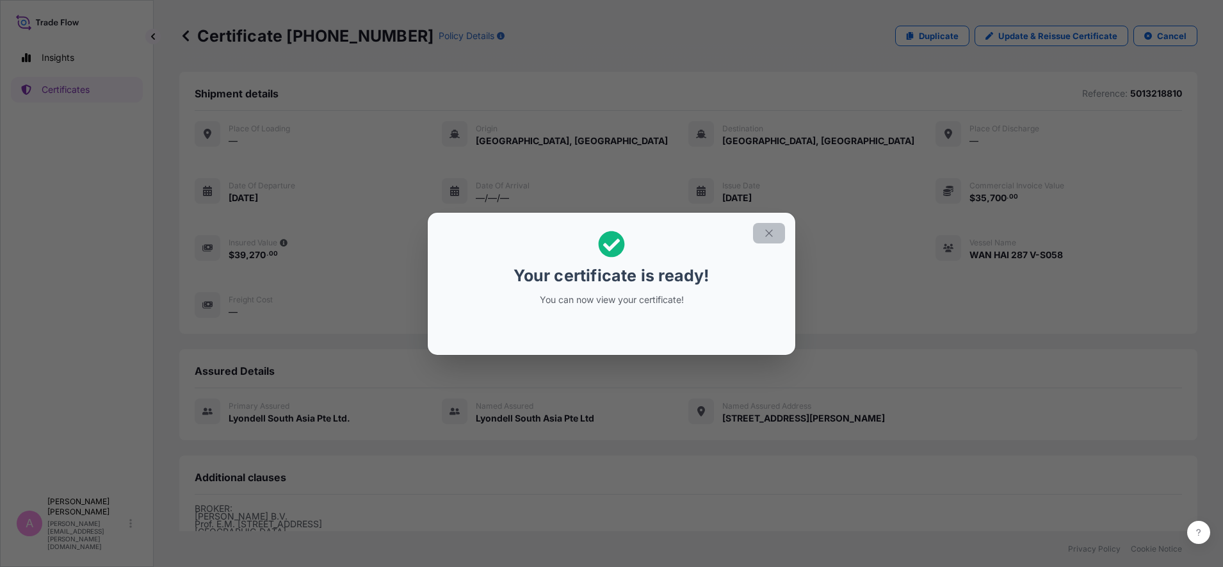
click at [769, 235] on icon "button" at bounding box center [769, 233] width 12 height 12
